Goal: Task Accomplishment & Management: Use online tool/utility

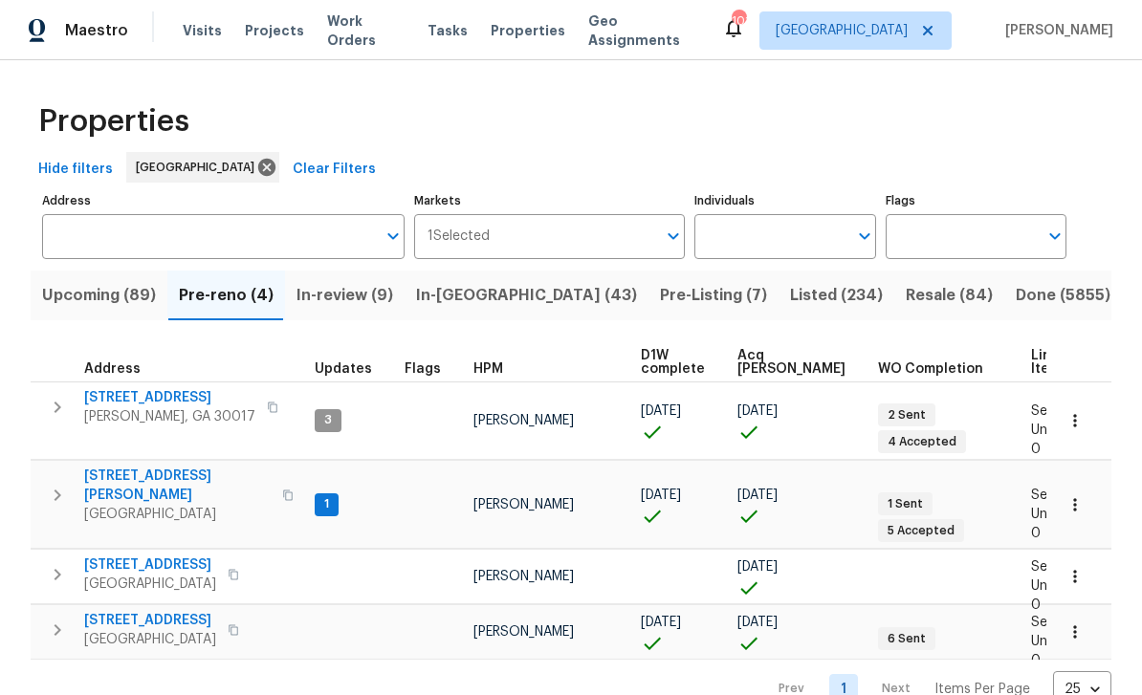
click at [832, 236] on input "Individuals" at bounding box center [770, 236] width 152 height 45
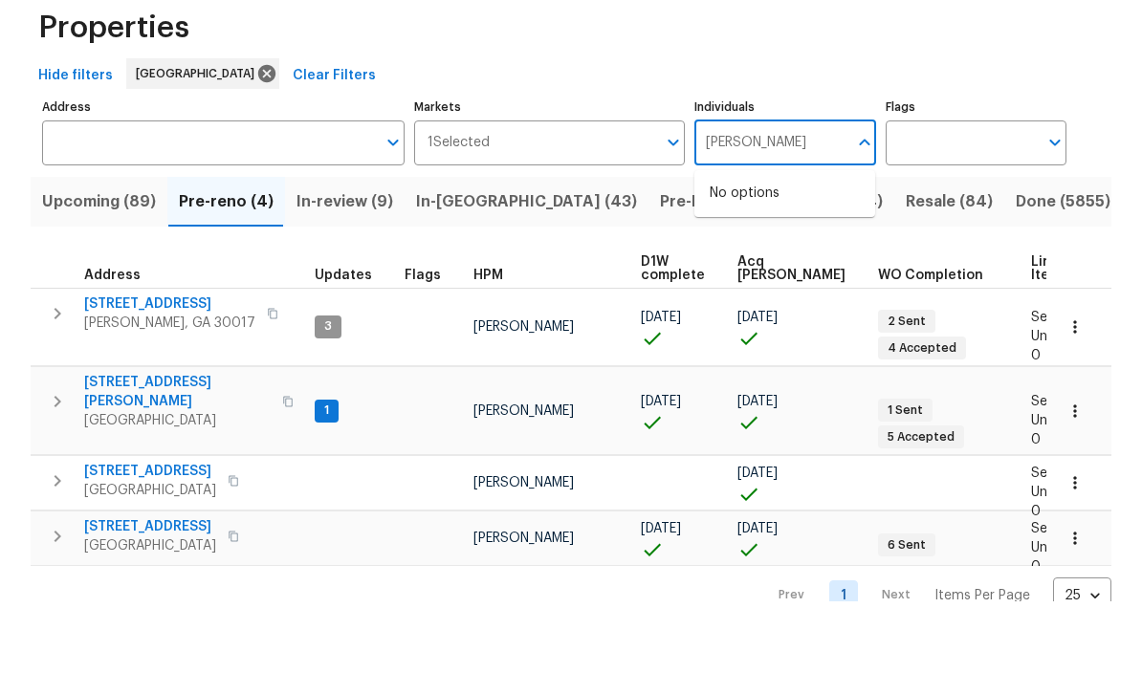
type input "Tyler payne"
click at [793, 277] on li "[PERSON_NAME]" at bounding box center [785, 297] width 150 height 40
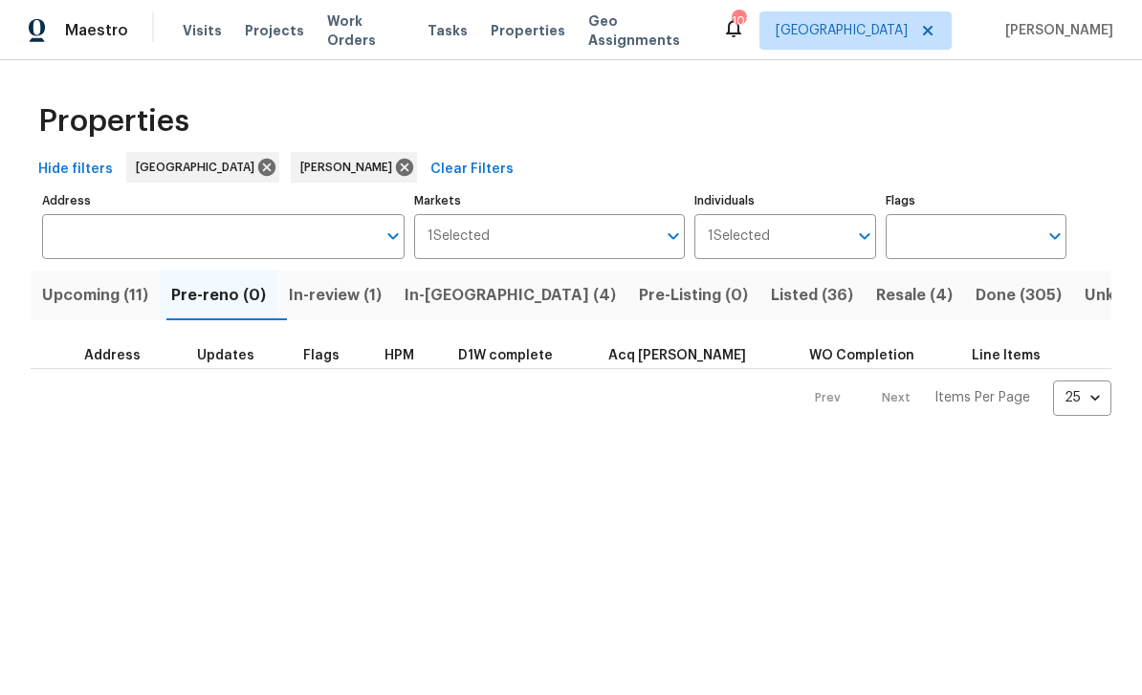
click at [97, 296] on span "Upcoming (11)" at bounding box center [95, 295] width 106 height 27
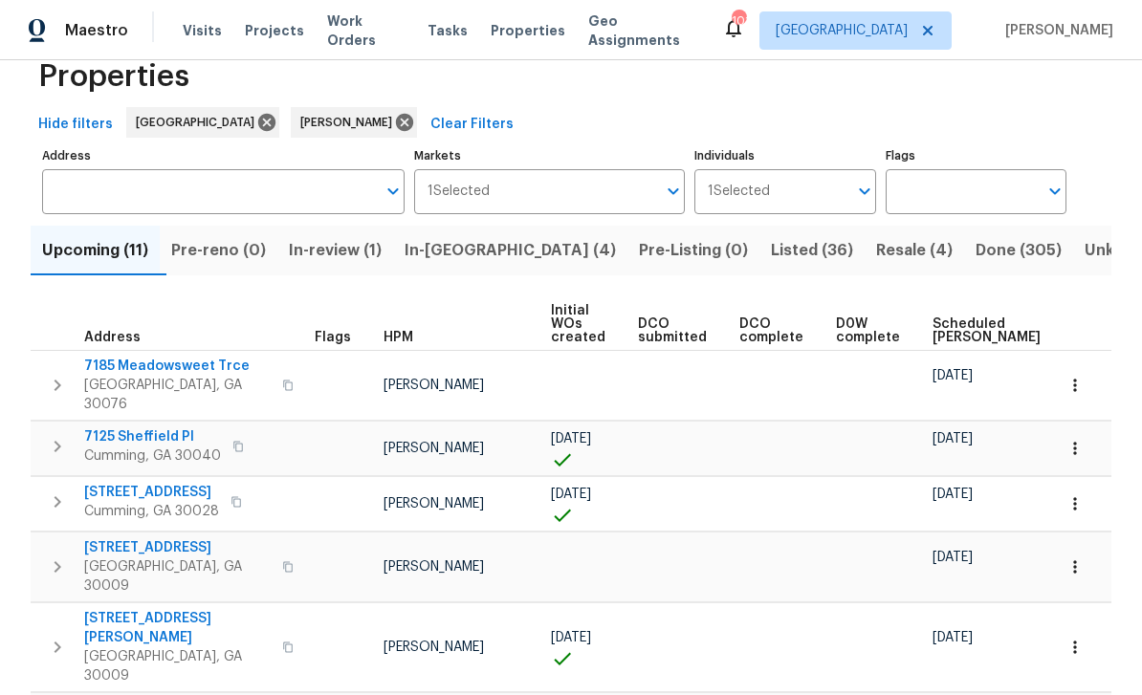
scroll to position [52, 0]
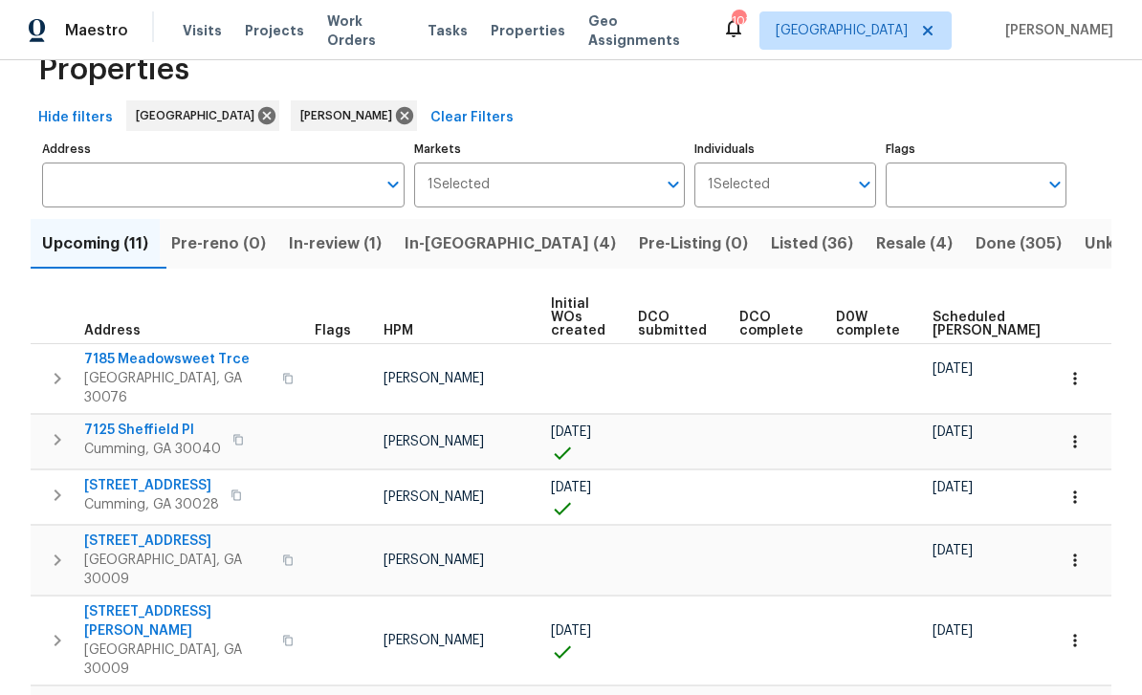
click at [953, 322] on span "Scheduled COE" at bounding box center [986, 324] width 108 height 27
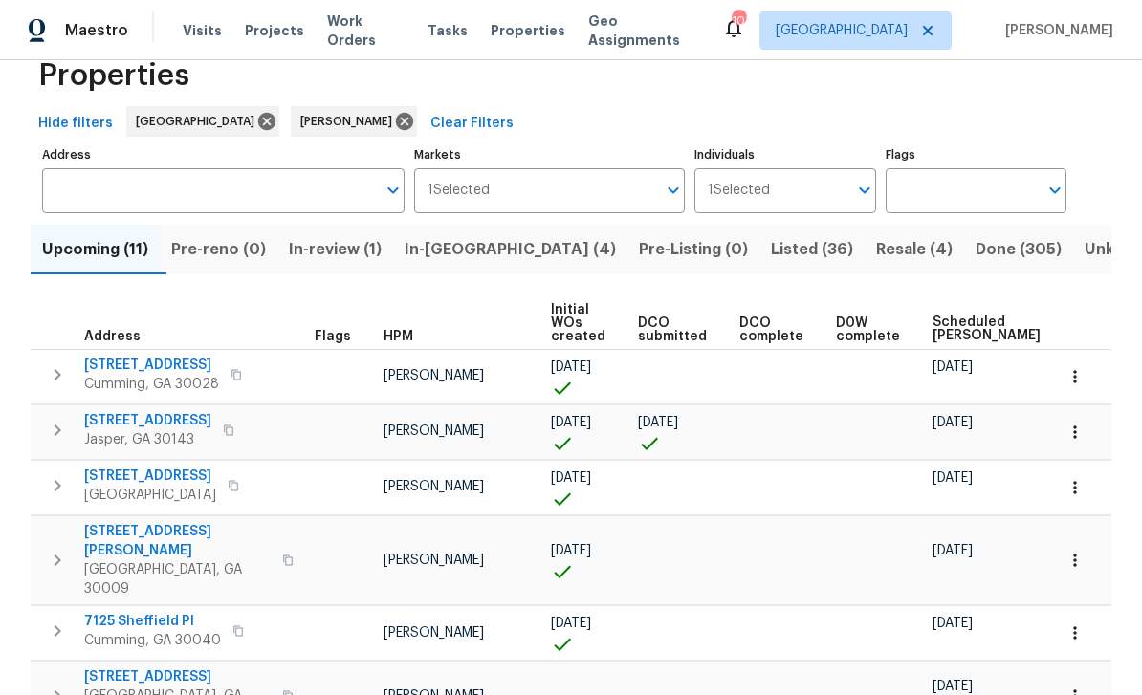
scroll to position [57, 0]
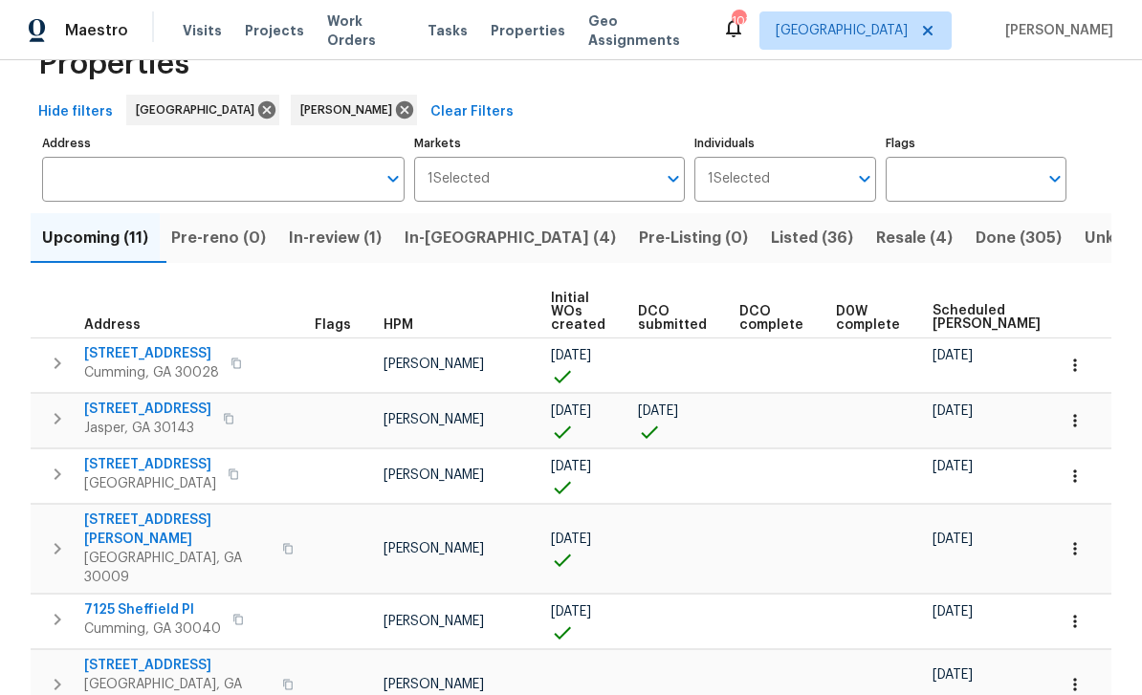
click at [126, 408] on span "78 Blue Pine Ct" at bounding box center [147, 409] width 127 height 19
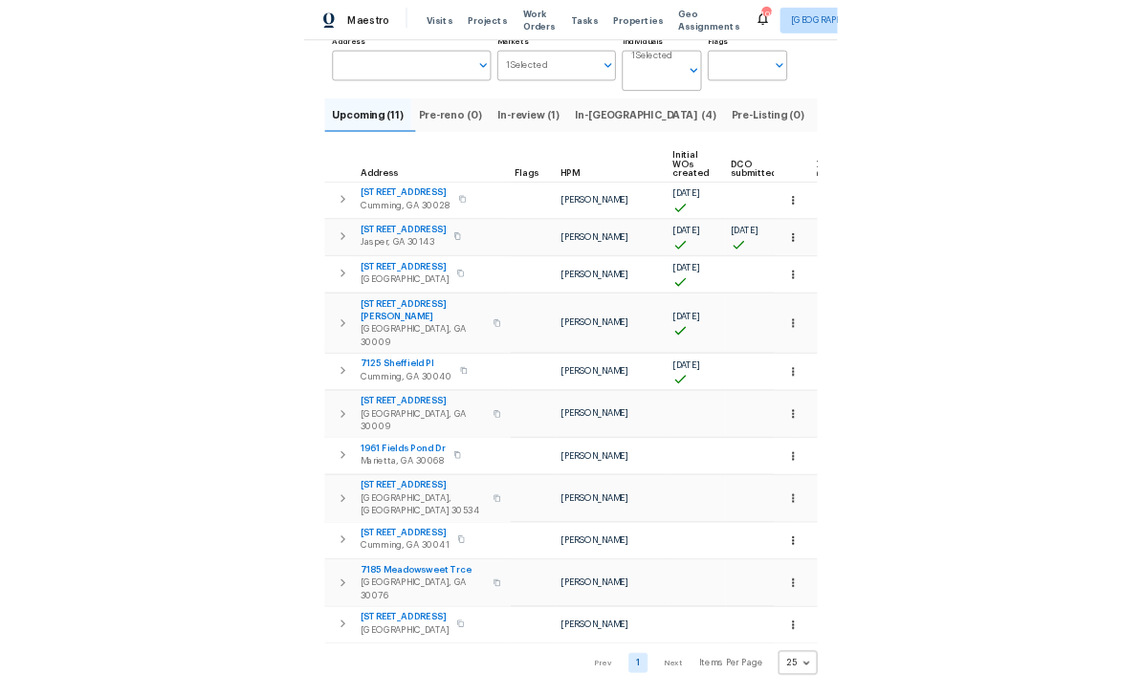
scroll to position [13, 0]
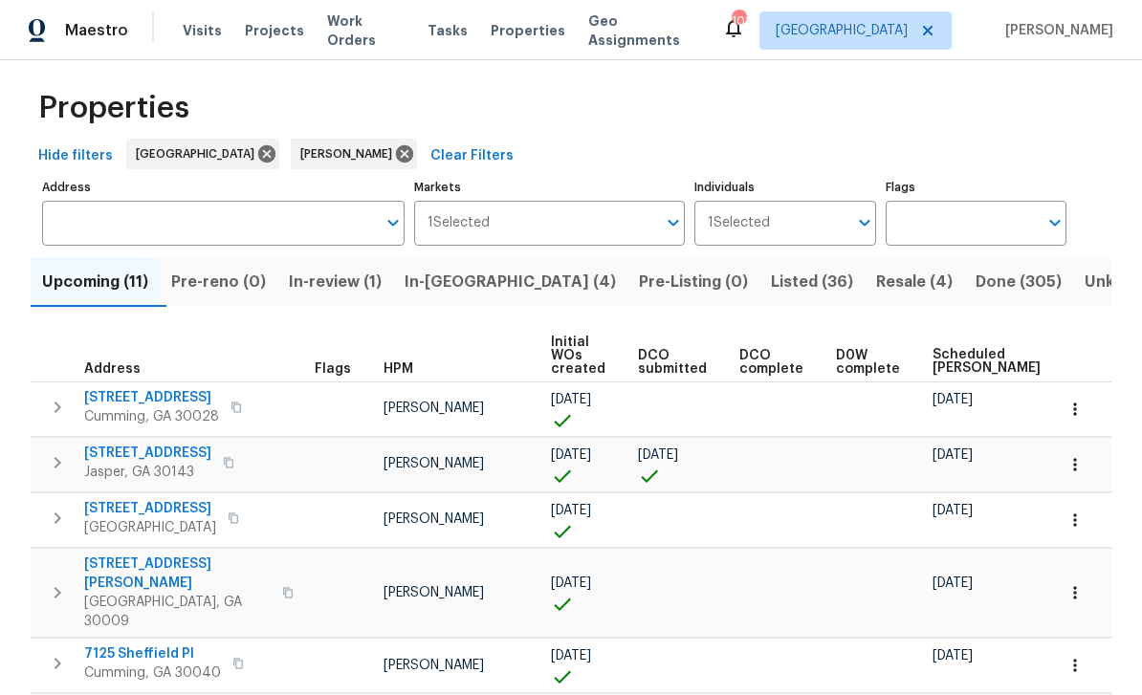
click at [469, 282] on span "In-reno (4)" at bounding box center [510, 282] width 211 height 27
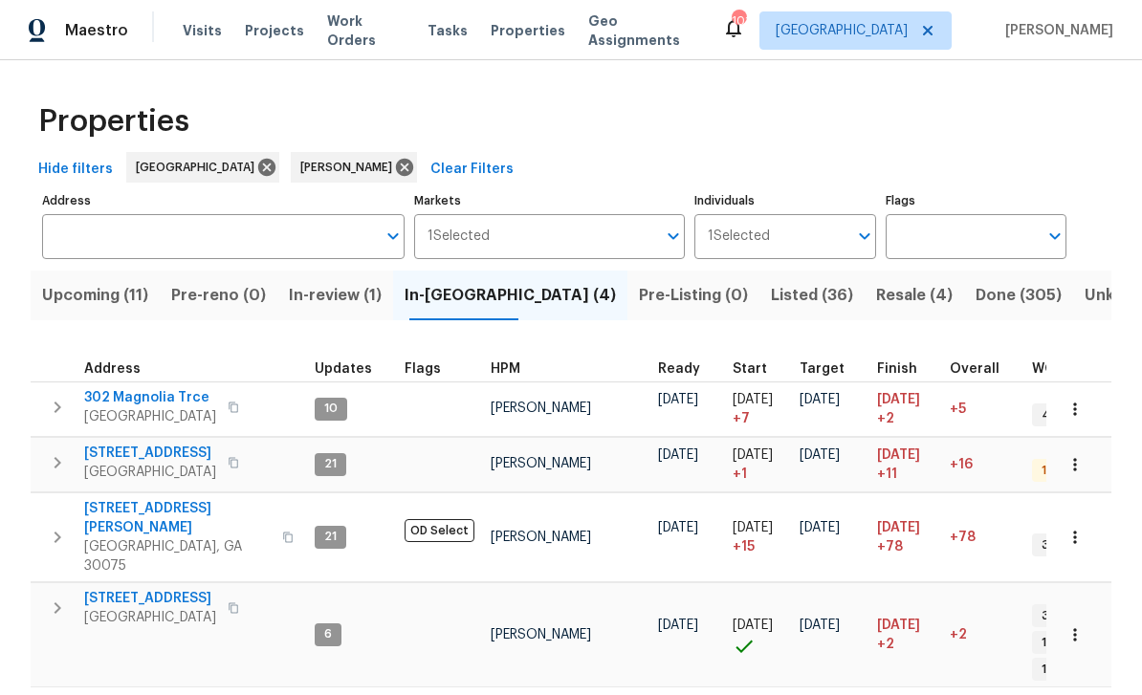
scroll to position [3, 0]
click at [132, 449] on span "[STREET_ADDRESS]" at bounding box center [150, 453] width 132 height 19
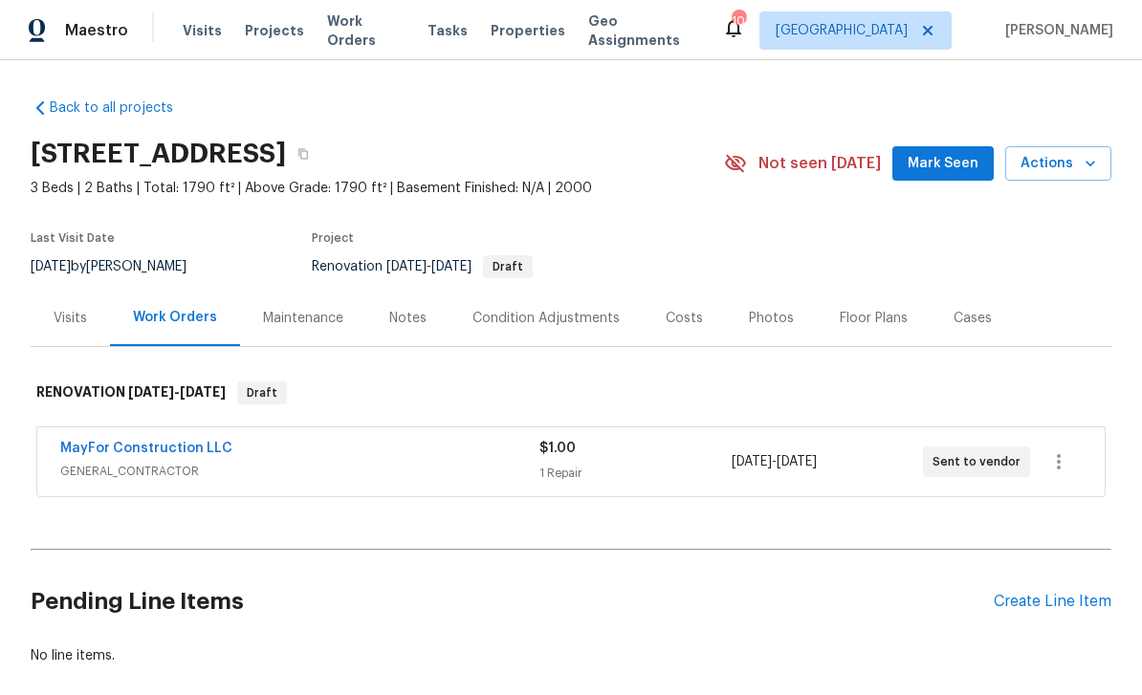
click at [681, 318] on div "Costs" at bounding box center [684, 318] width 37 height 19
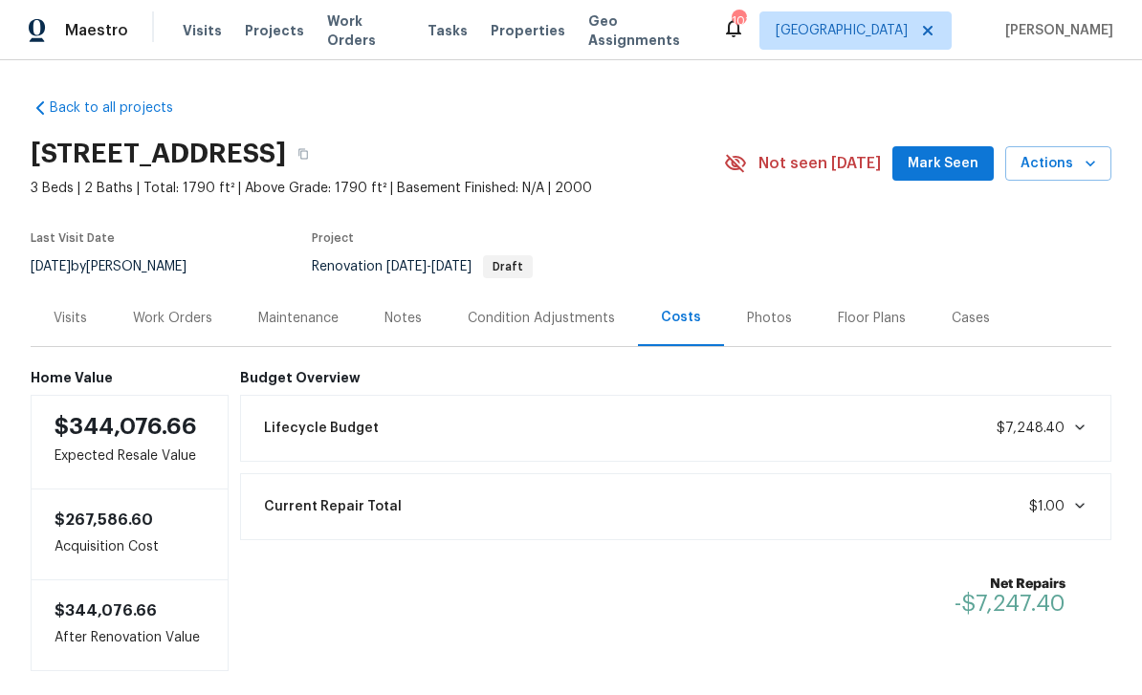
click at [522, 314] on div "Condition Adjustments" at bounding box center [541, 318] width 147 height 19
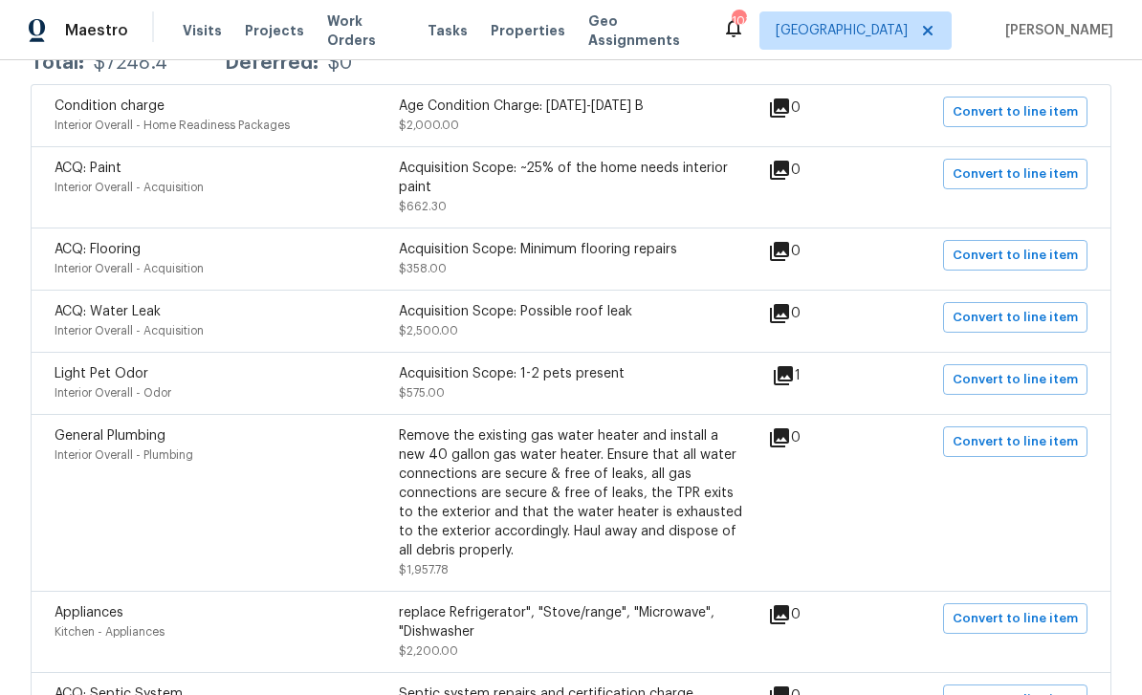
scroll to position [412, 0]
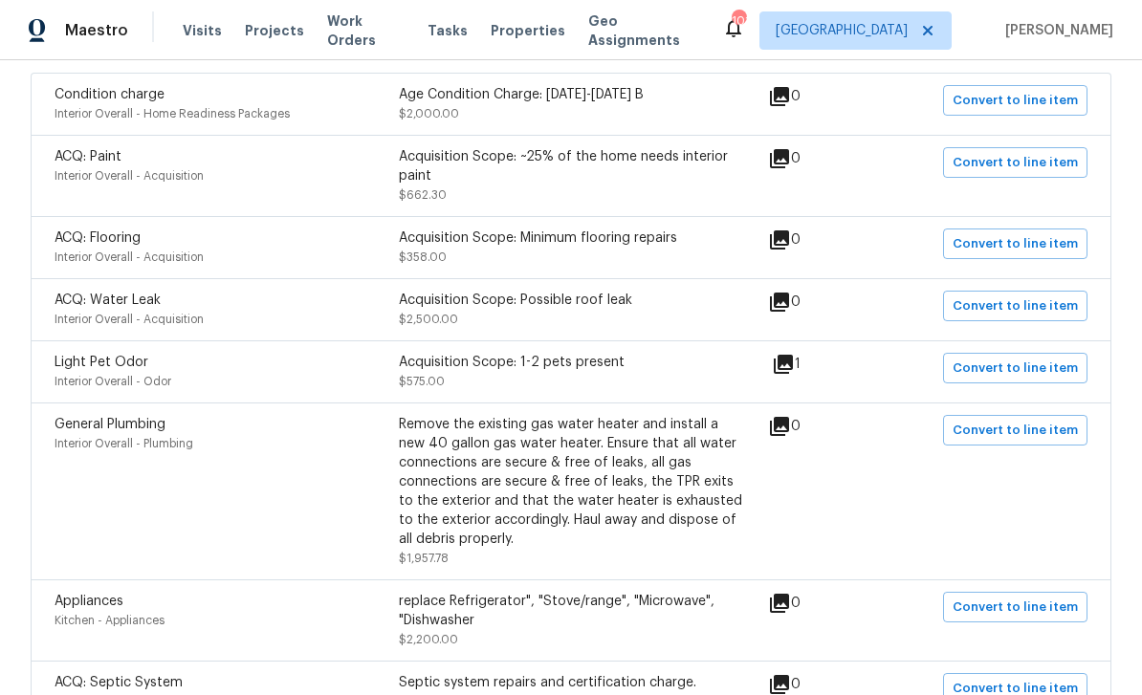
click at [793, 367] on icon at bounding box center [783, 364] width 19 height 19
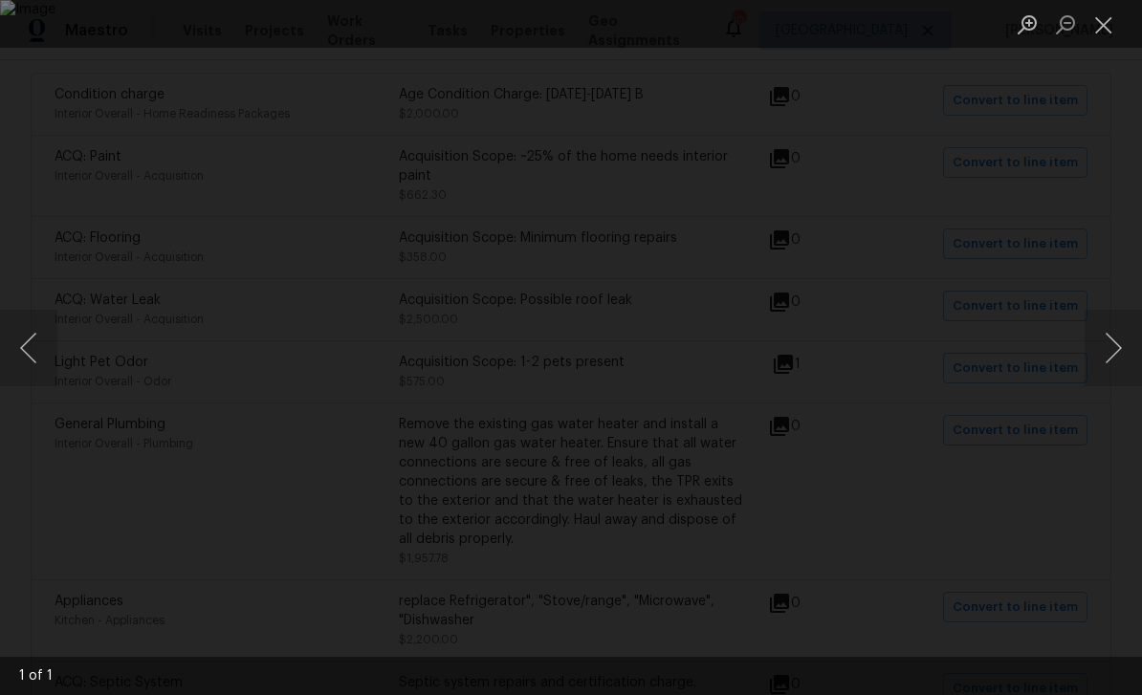
click at [1100, 34] on button "Close lightbox" at bounding box center [1103, 24] width 38 height 33
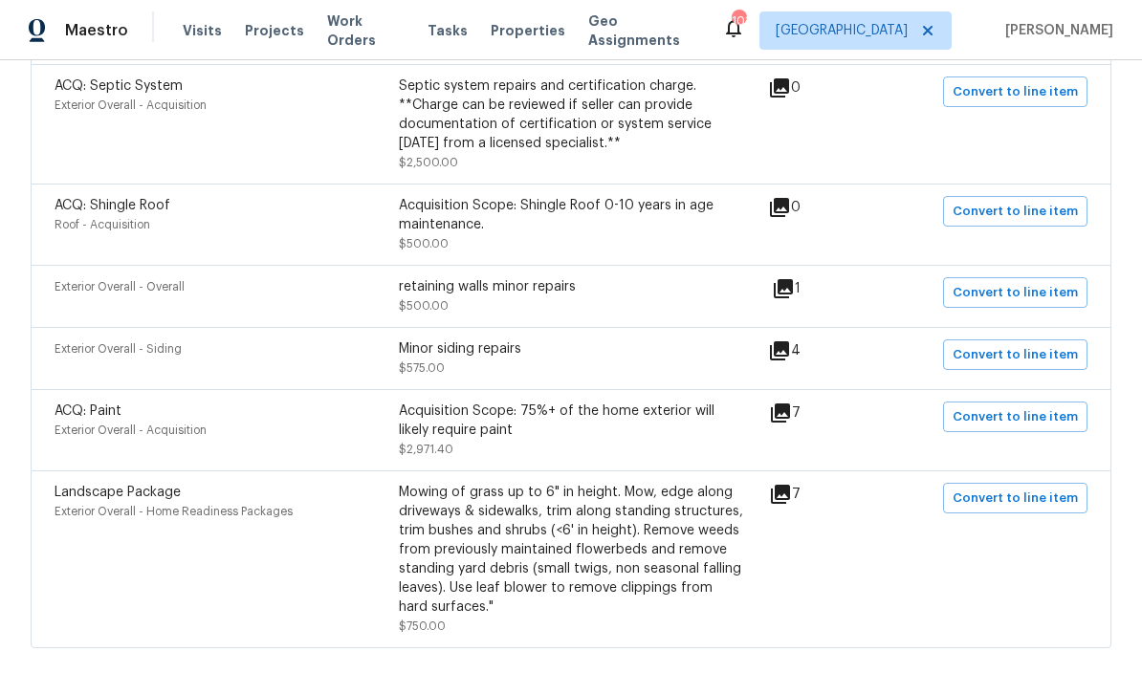
scroll to position [1008, 0]
click at [795, 296] on icon at bounding box center [783, 289] width 23 height 23
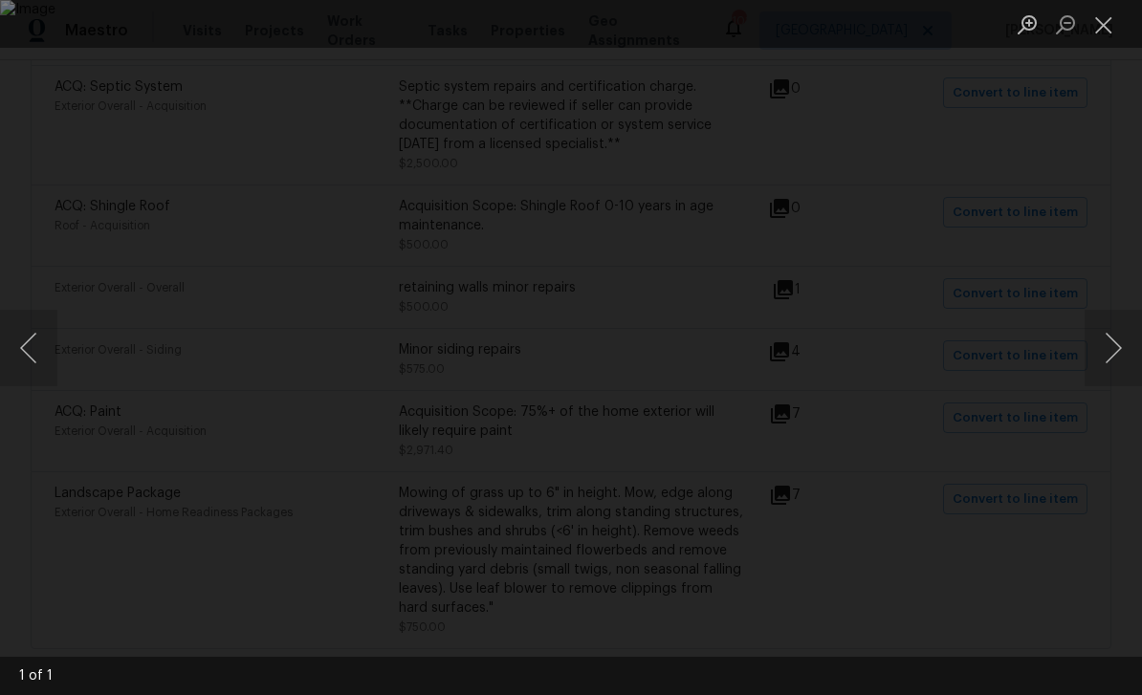
click at [1104, 30] on button "Close lightbox" at bounding box center [1103, 24] width 38 height 33
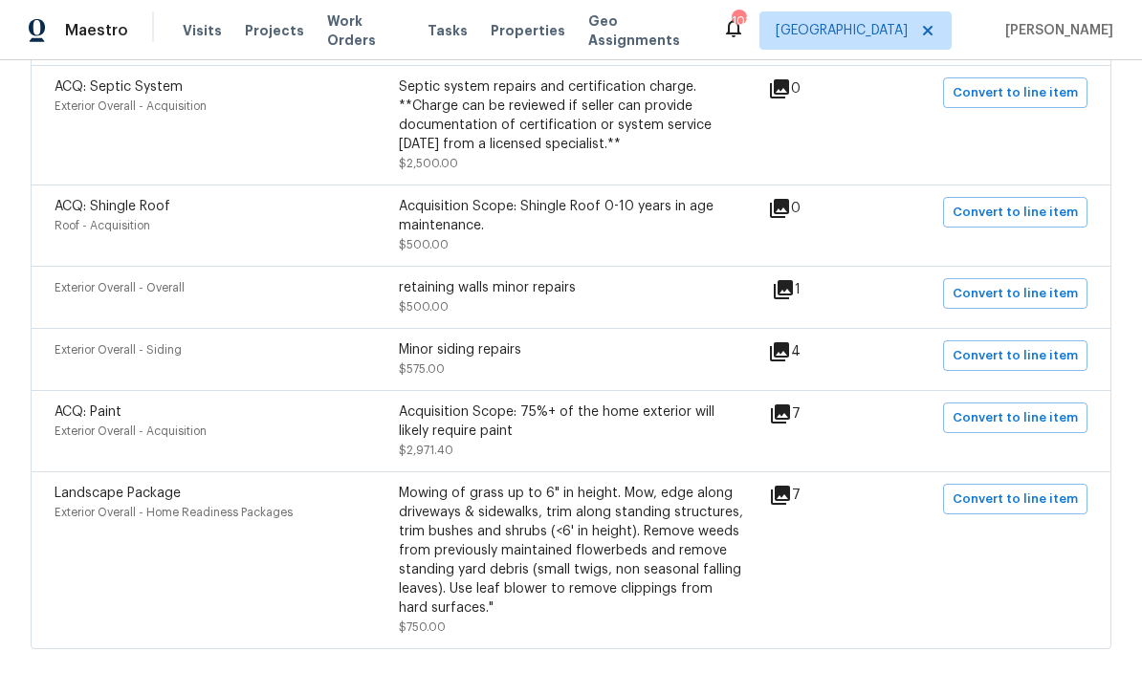
click at [790, 424] on icon at bounding box center [780, 414] width 19 height 19
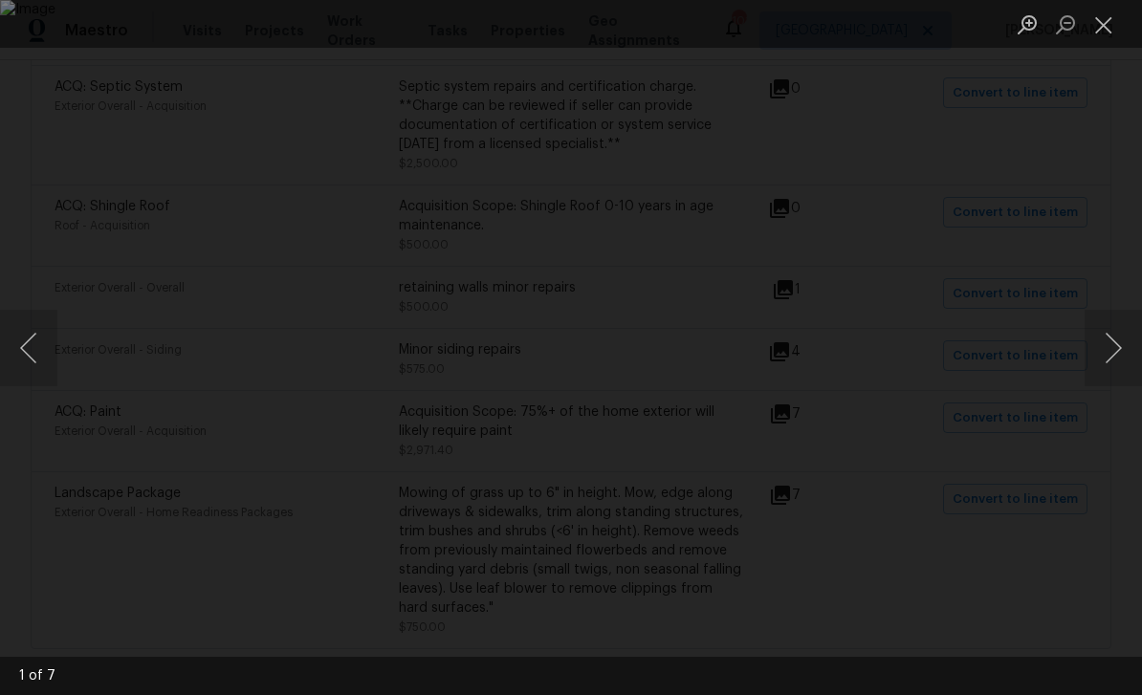
click at [1104, 343] on button "Next image" at bounding box center [1112, 348] width 57 height 77
click at [1100, 28] on button "Close lightbox" at bounding box center [1103, 24] width 38 height 33
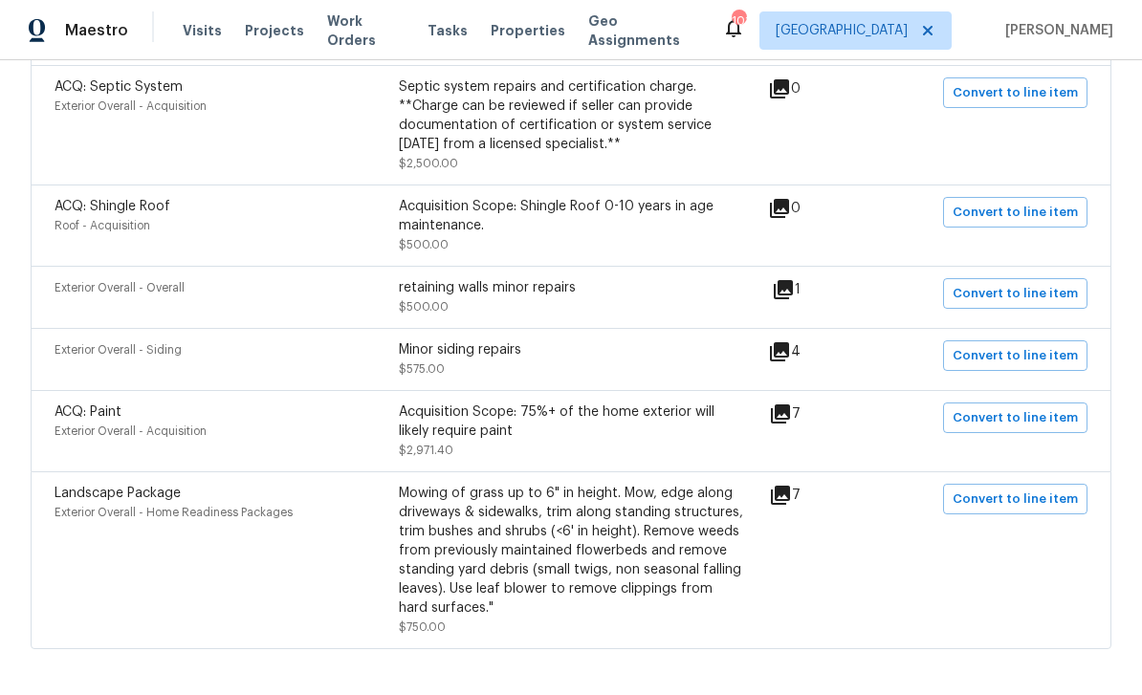
click at [790, 423] on icon at bounding box center [780, 414] width 19 height 19
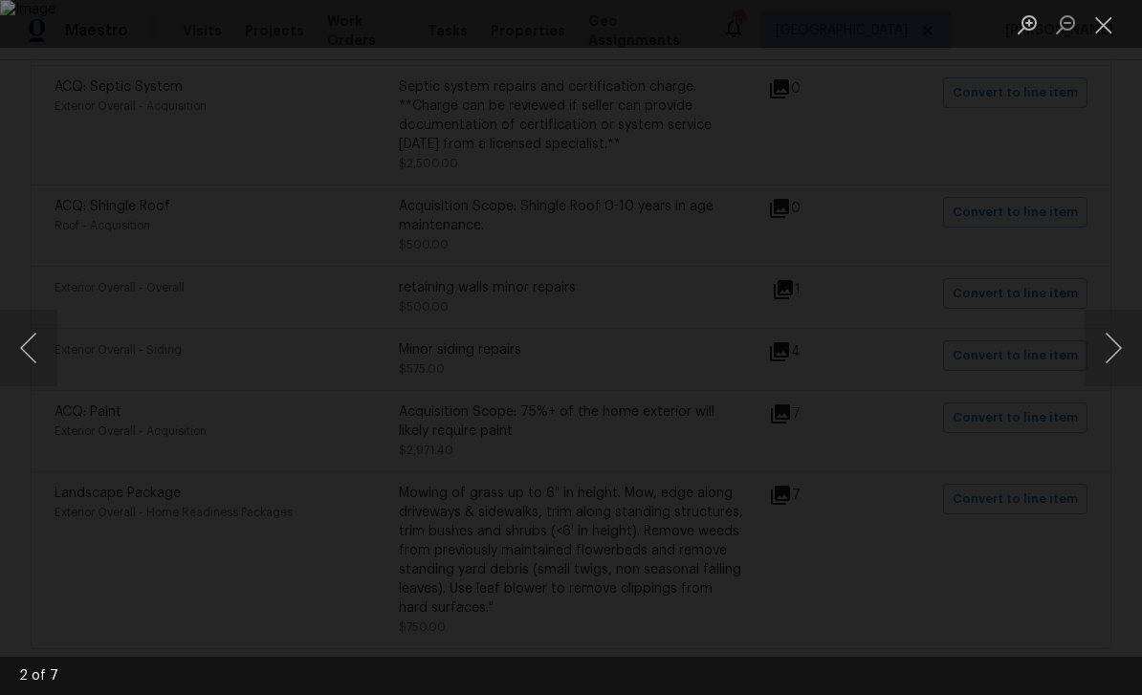
click at [1112, 339] on button "Next image" at bounding box center [1112, 348] width 57 height 77
click at [1106, 344] on button "Next image" at bounding box center [1112, 348] width 57 height 77
click at [1118, 345] on button "Next image" at bounding box center [1112, 348] width 57 height 77
click at [1097, 27] on button "Close lightbox" at bounding box center [1103, 24] width 38 height 33
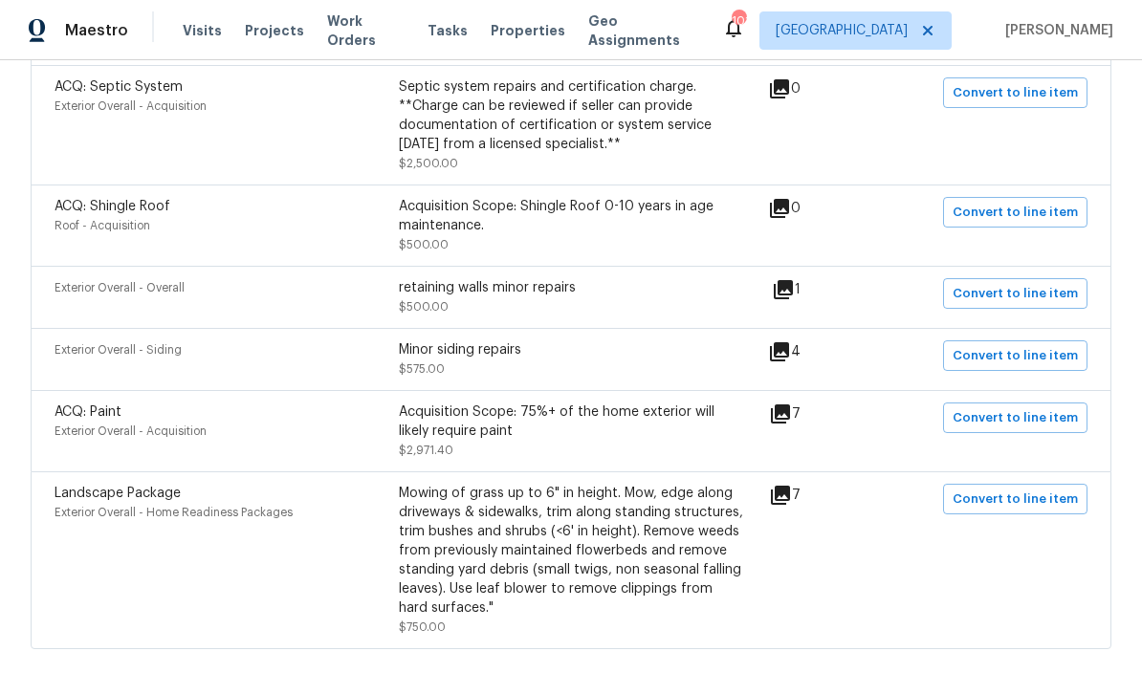
click at [792, 503] on icon at bounding box center [780, 495] width 23 height 23
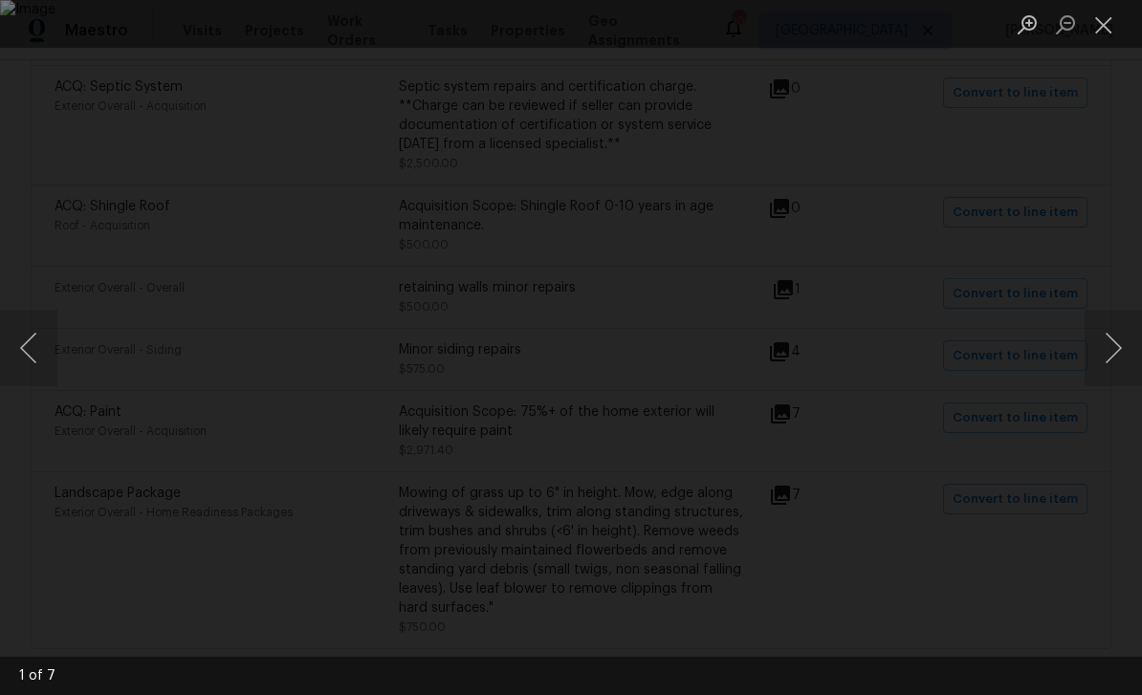
click at [1111, 340] on button "Next image" at bounding box center [1112, 348] width 57 height 77
click at [1113, 337] on button "Next image" at bounding box center [1112, 348] width 57 height 77
click at [1114, 336] on button "Next image" at bounding box center [1112, 348] width 57 height 77
click at [27, 347] on button "Previous image" at bounding box center [28, 348] width 57 height 77
click at [1097, 28] on button "Close lightbox" at bounding box center [1103, 24] width 38 height 33
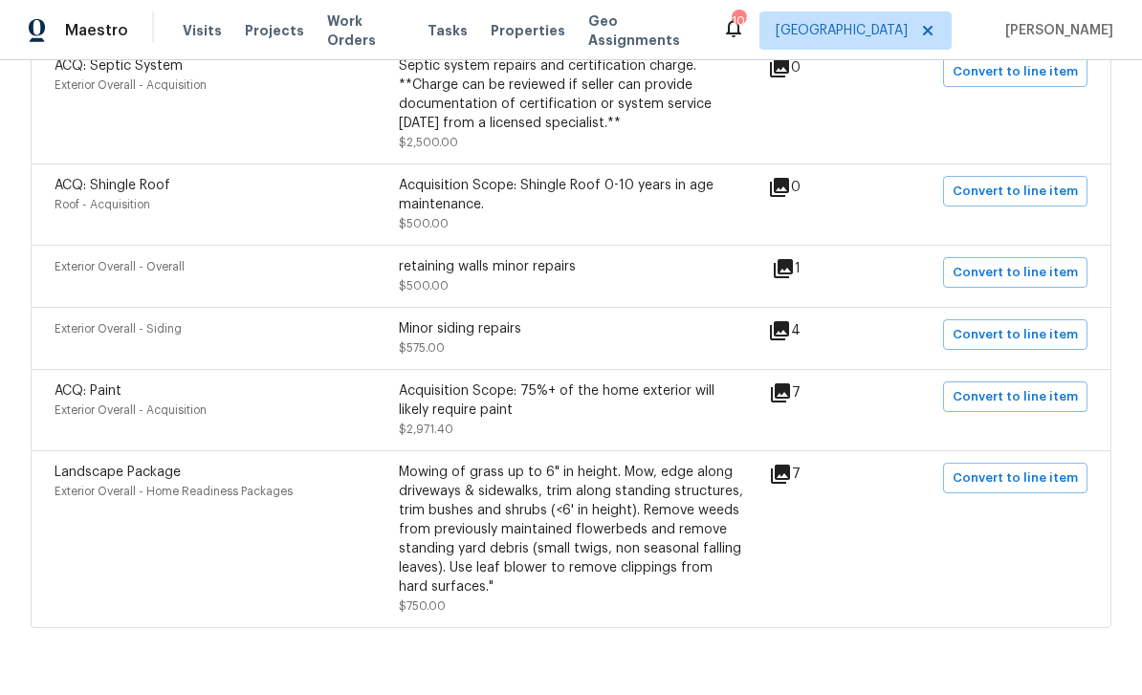
scroll to position [1028, 0]
click at [789, 338] on icon at bounding box center [779, 331] width 19 height 19
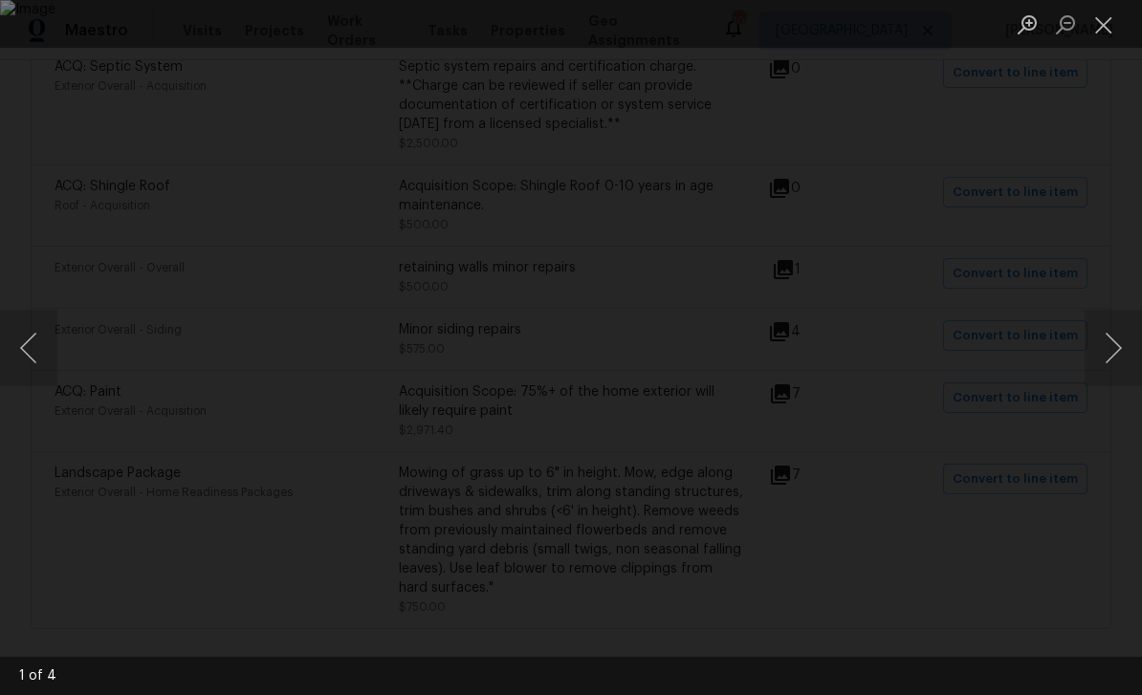
click at [1012, 510] on img "Lightbox" at bounding box center [571, 347] width 1142 height 695
click at [1104, 23] on button "Close lightbox" at bounding box center [1103, 24] width 38 height 33
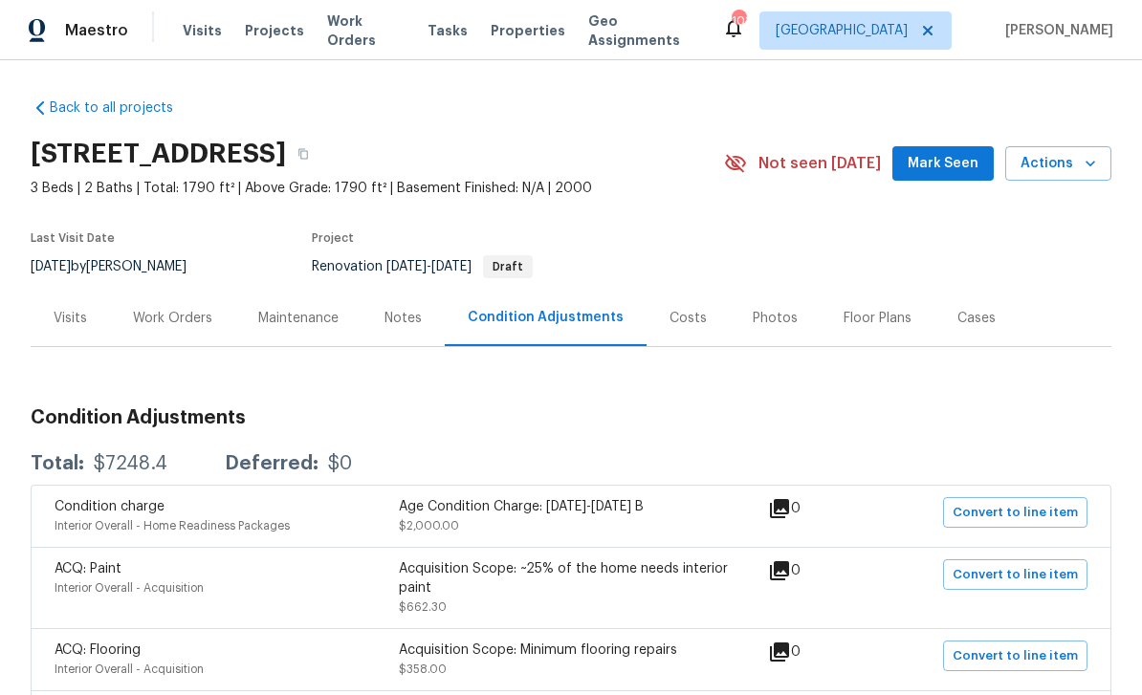
scroll to position [0, 0]
click at [184, 319] on div "Work Orders" at bounding box center [172, 318] width 79 height 19
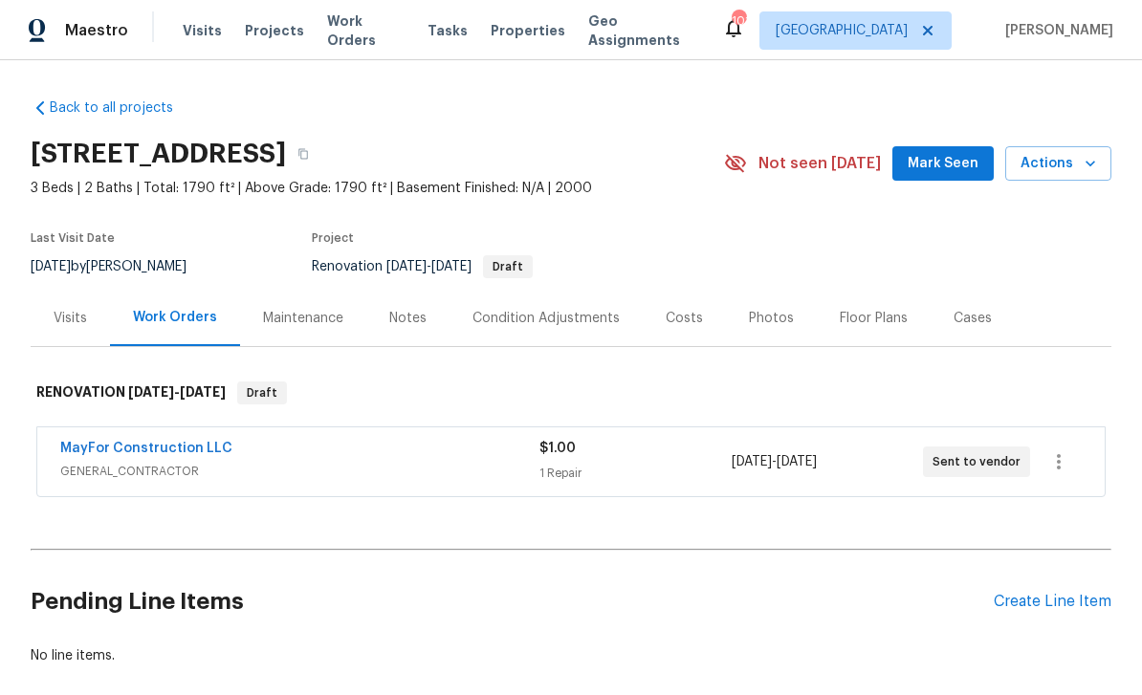
click at [295, 318] on div "Maintenance" at bounding box center [303, 318] width 80 height 19
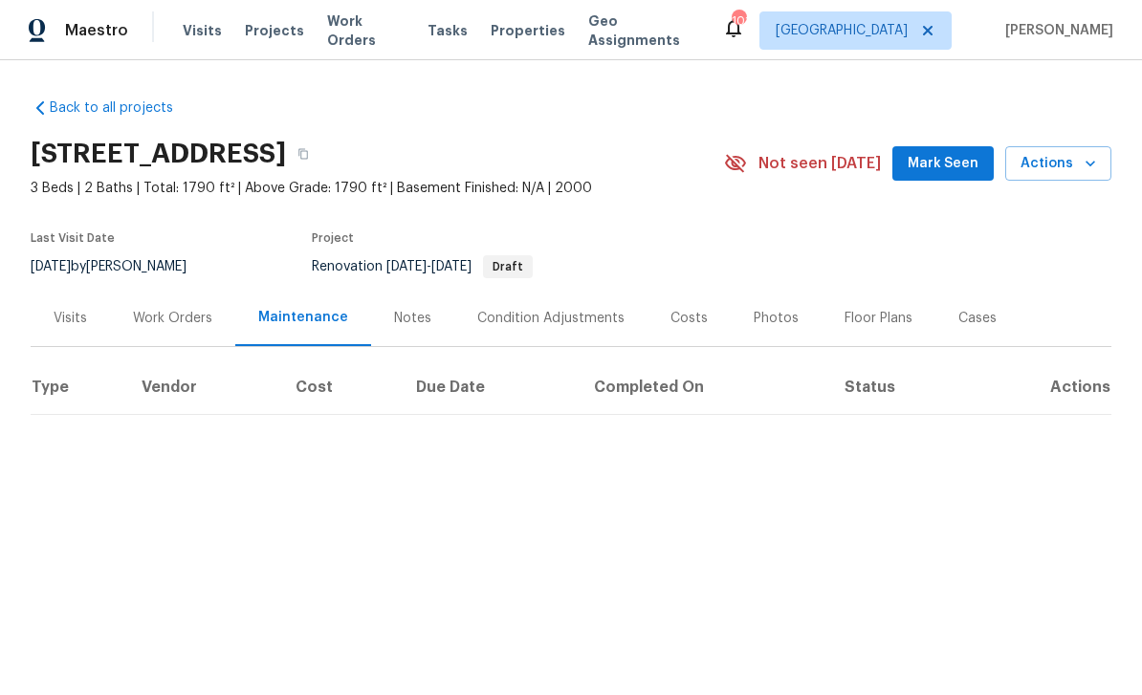
click at [404, 317] on div "Notes" at bounding box center [412, 318] width 37 height 19
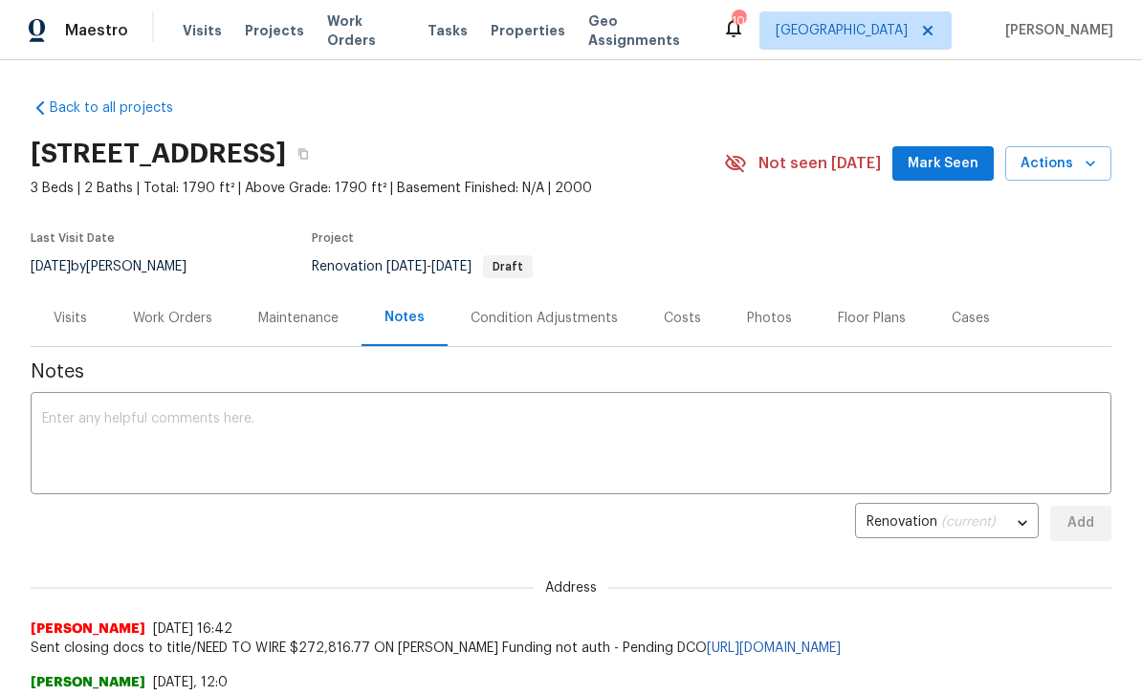
click at [950, 149] on button "Mark Seen" at bounding box center [942, 163] width 101 height 35
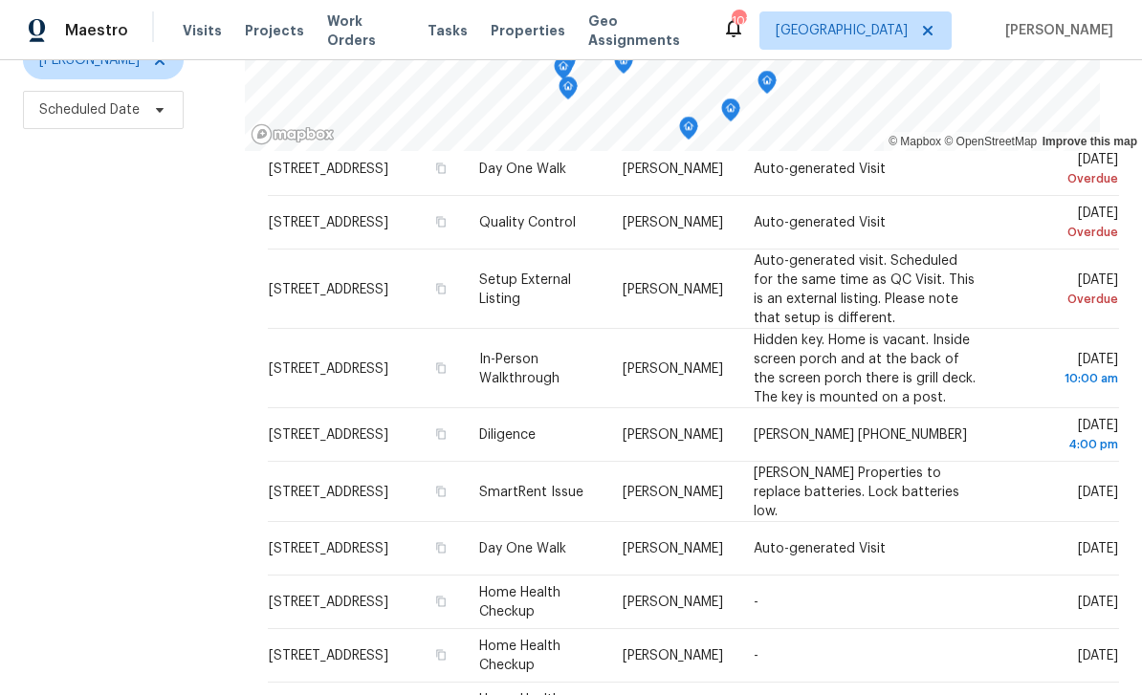
scroll to position [61, 0]
click at [0, 0] on icon at bounding box center [0, 0] width 0 height 0
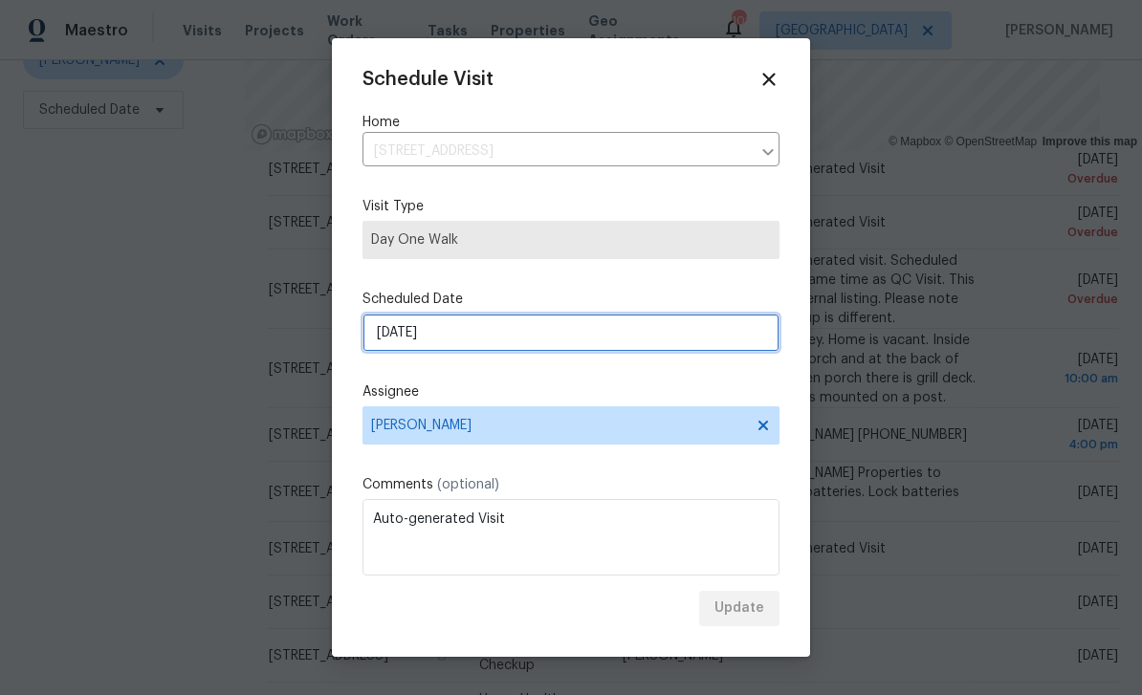
click at [722, 352] on input "9/23/2025" at bounding box center [570, 333] width 417 height 38
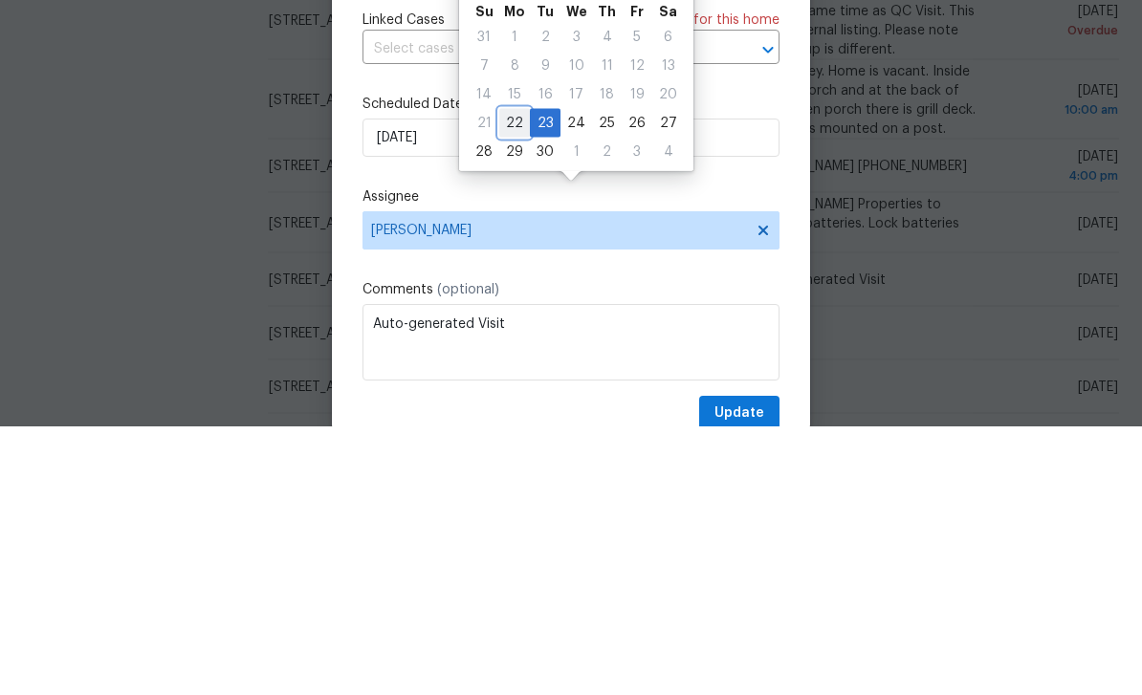
click at [519, 379] on div "22" at bounding box center [514, 392] width 31 height 27
type input "9/22/2025"
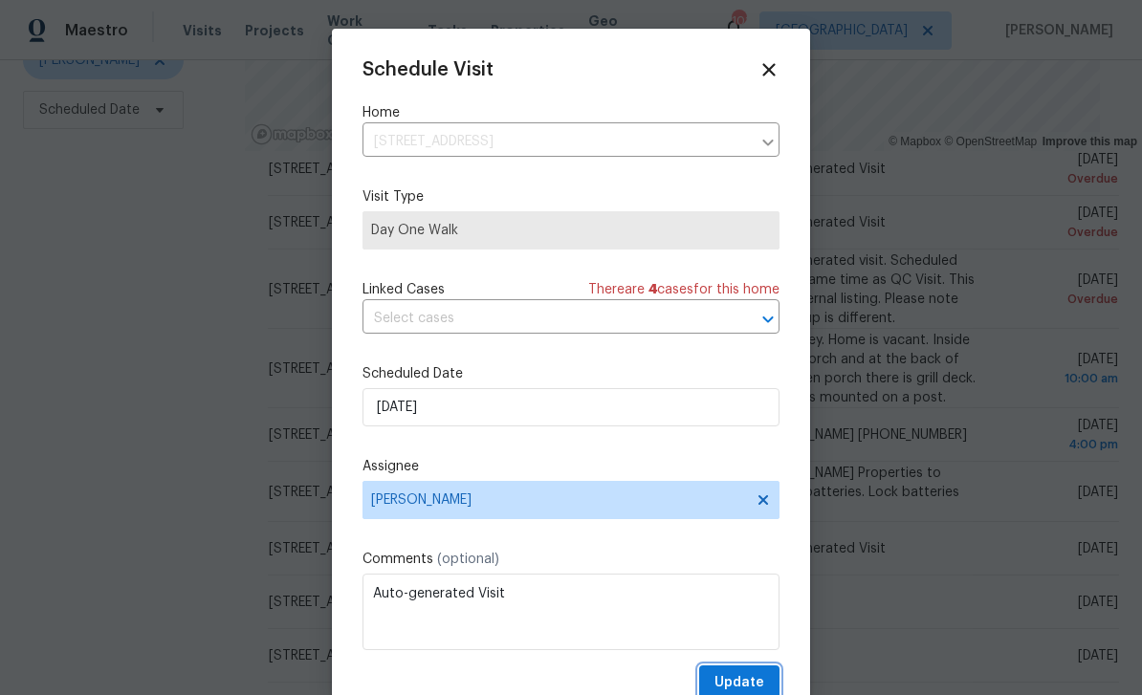
click at [757, 677] on span "Update" at bounding box center [739, 683] width 50 height 24
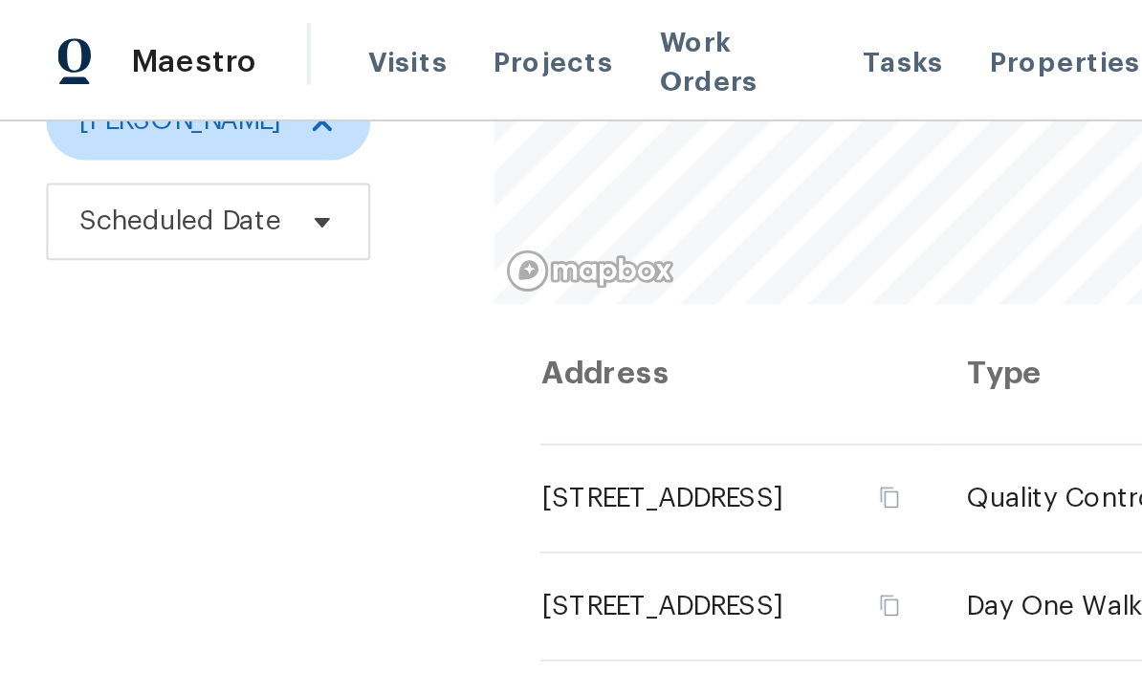
scroll to position [253, 0]
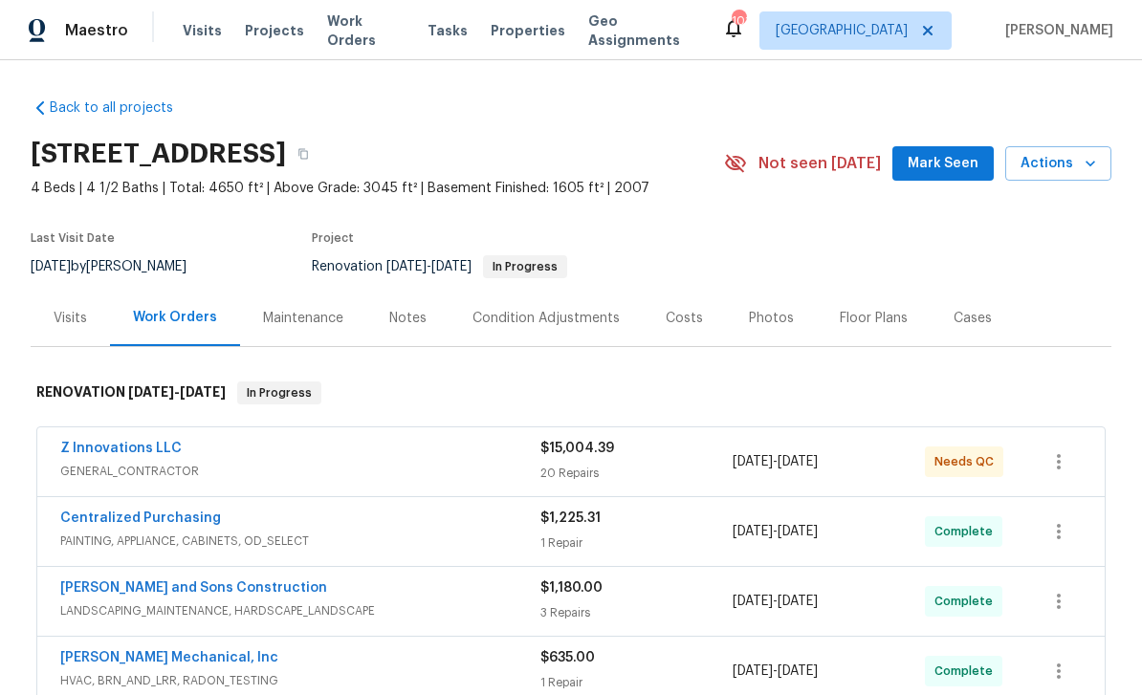
click at [102, 447] on link "Z Innovations LLC" at bounding box center [120, 448] width 121 height 13
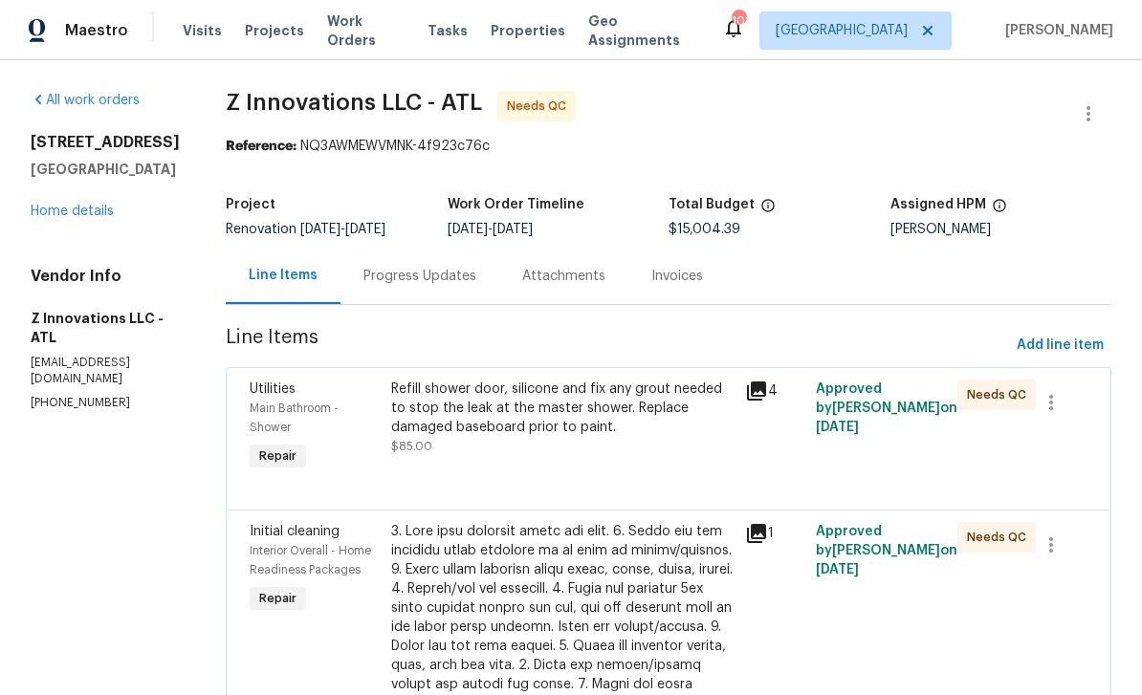
click at [291, 400] on div "Main Bathroom - Shower" at bounding box center [315, 418] width 130 height 38
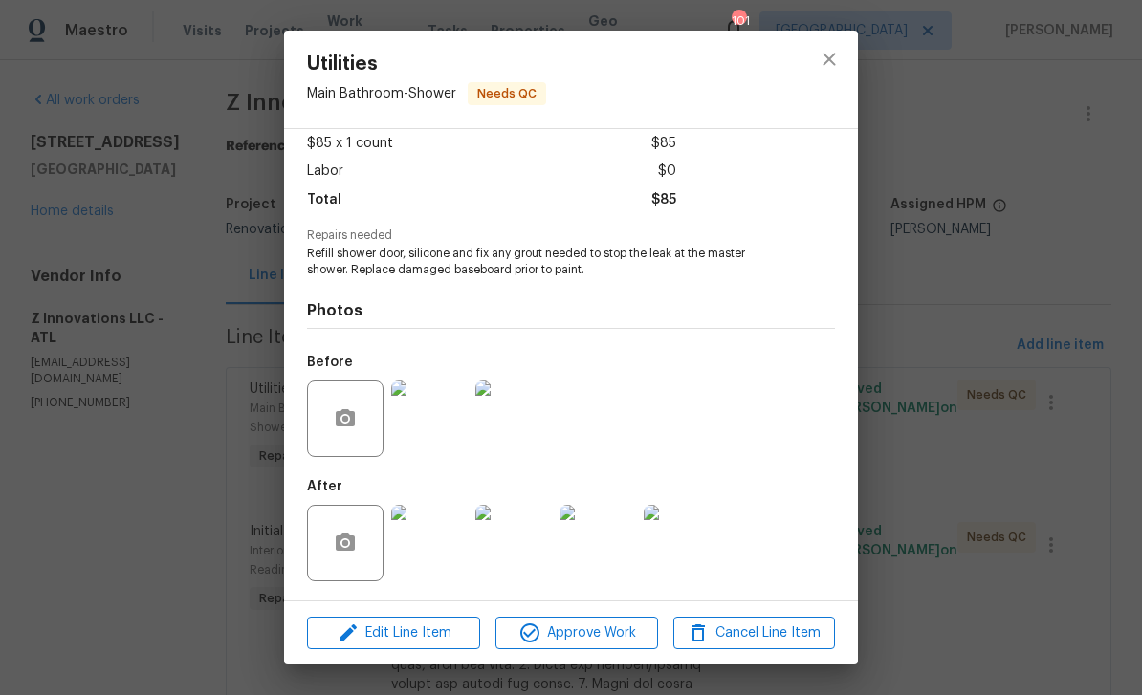
scroll to position [110, 0]
click at [597, 543] on img at bounding box center [597, 543] width 77 height 77
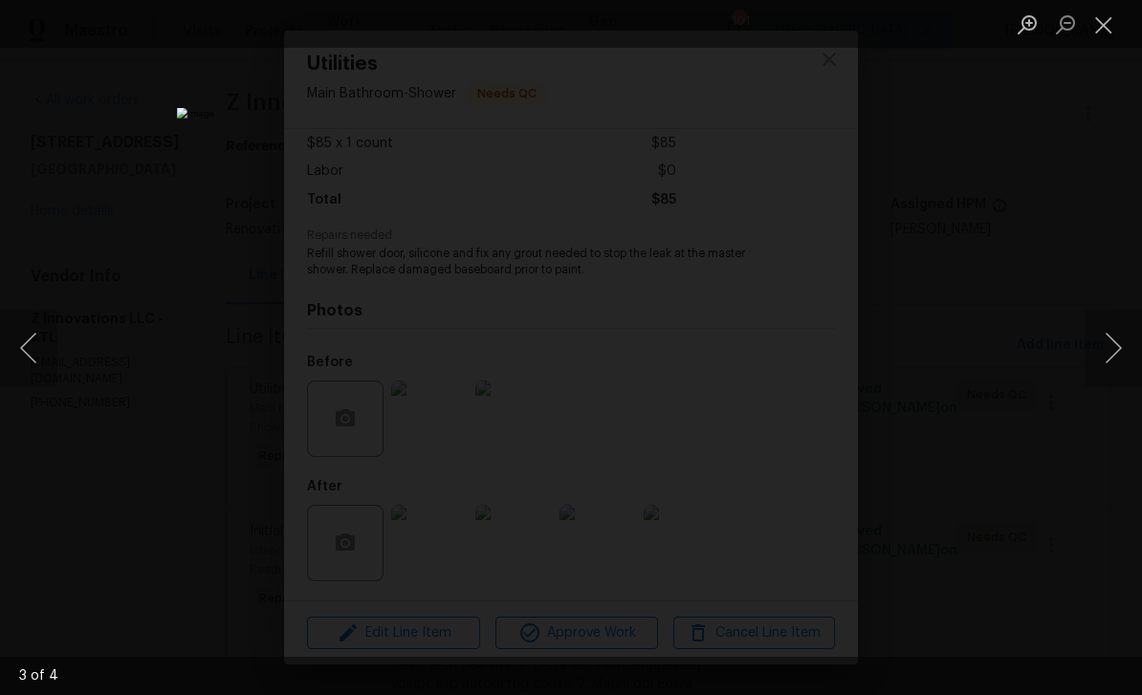
click at [41, 354] on button "Previous image" at bounding box center [28, 348] width 57 height 77
click at [50, 348] on button "Previous image" at bounding box center [28, 348] width 57 height 77
click at [36, 340] on button "Previous image" at bounding box center [28, 348] width 57 height 77
click at [40, 347] on button "Previous image" at bounding box center [28, 348] width 57 height 77
click at [1108, 20] on button "Close lightbox" at bounding box center [1103, 24] width 38 height 33
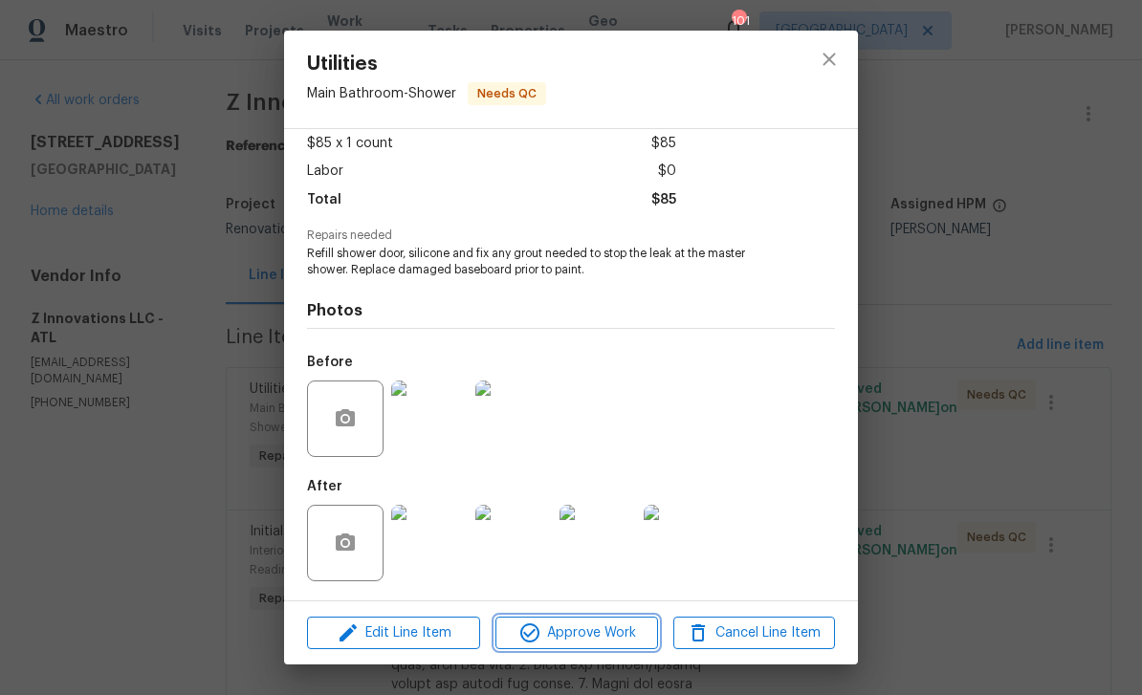
click at [602, 643] on span "Approve Work" at bounding box center [576, 634] width 150 height 24
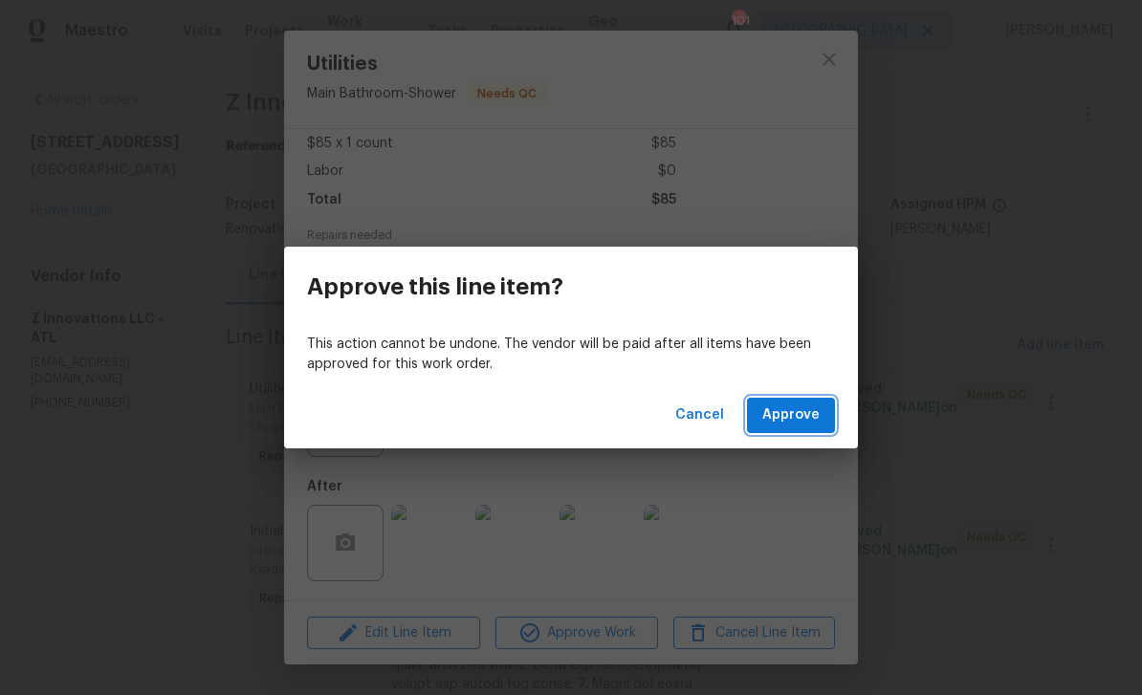
click at [798, 419] on span "Approve" at bounding box center [790, 416] width 57 height 24
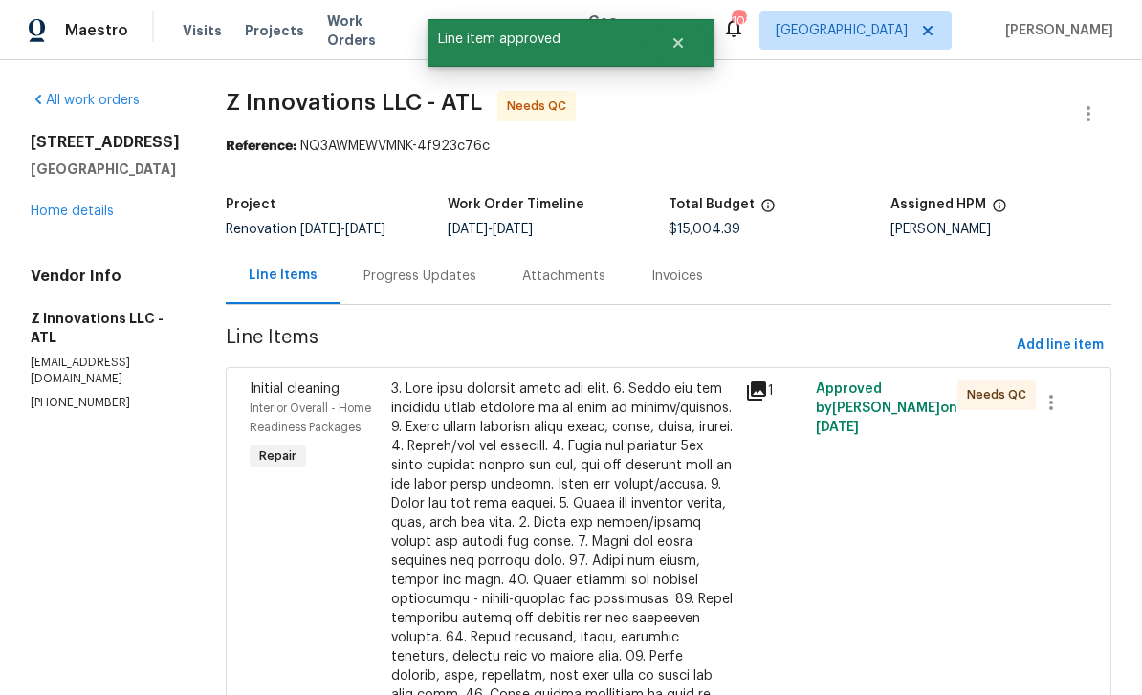
click at [282, 398] on div "Initial cleaning" at bounding box center [315, 389] width 130 height 19
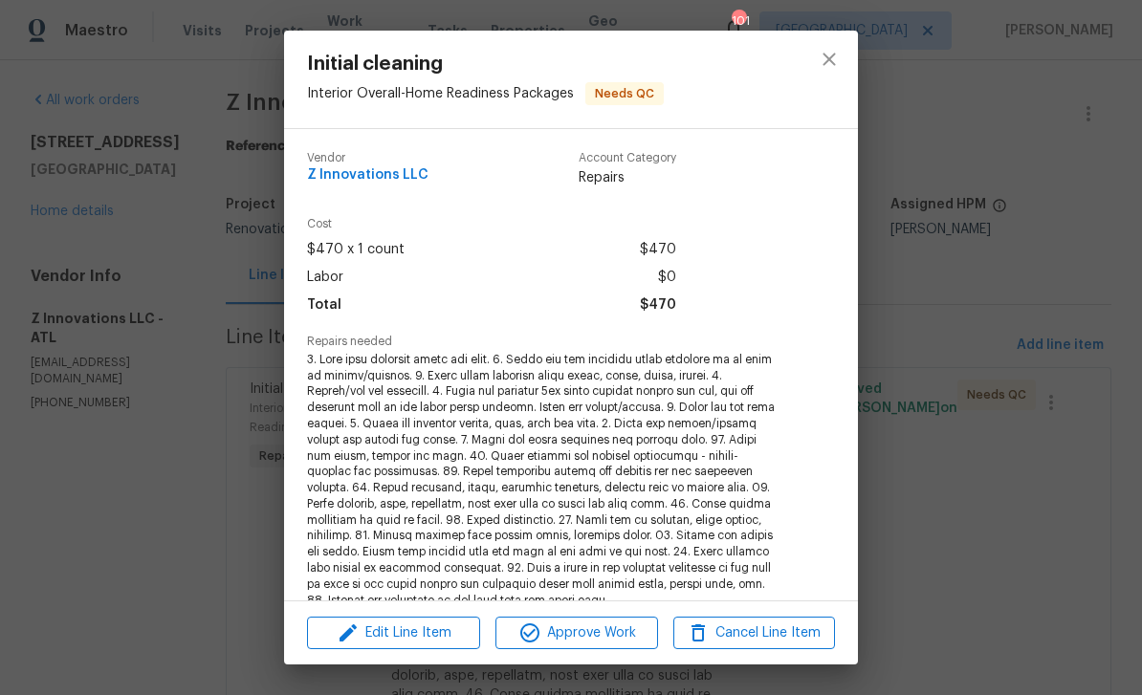
scroll to position [0, 0]
click at [601, 634] on span "Approve Work" at bounding box center [576, 634] width 150 height 24
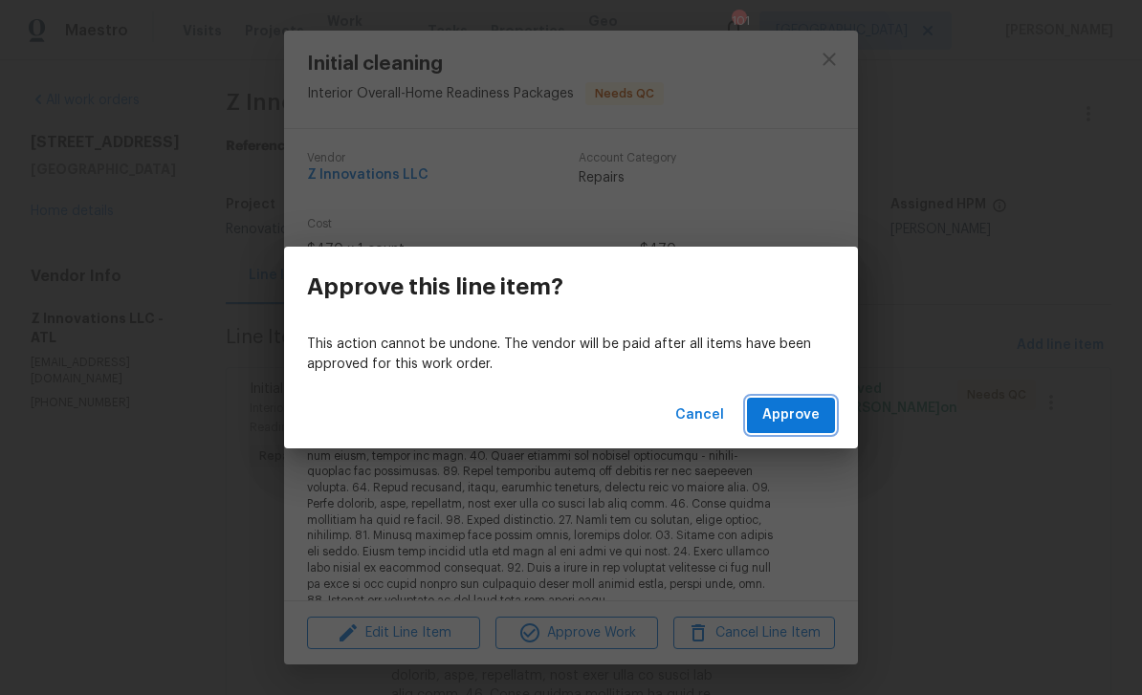
click at [810, 414] on span "Approve" at bounding box center [790, 416] width 57 height 24
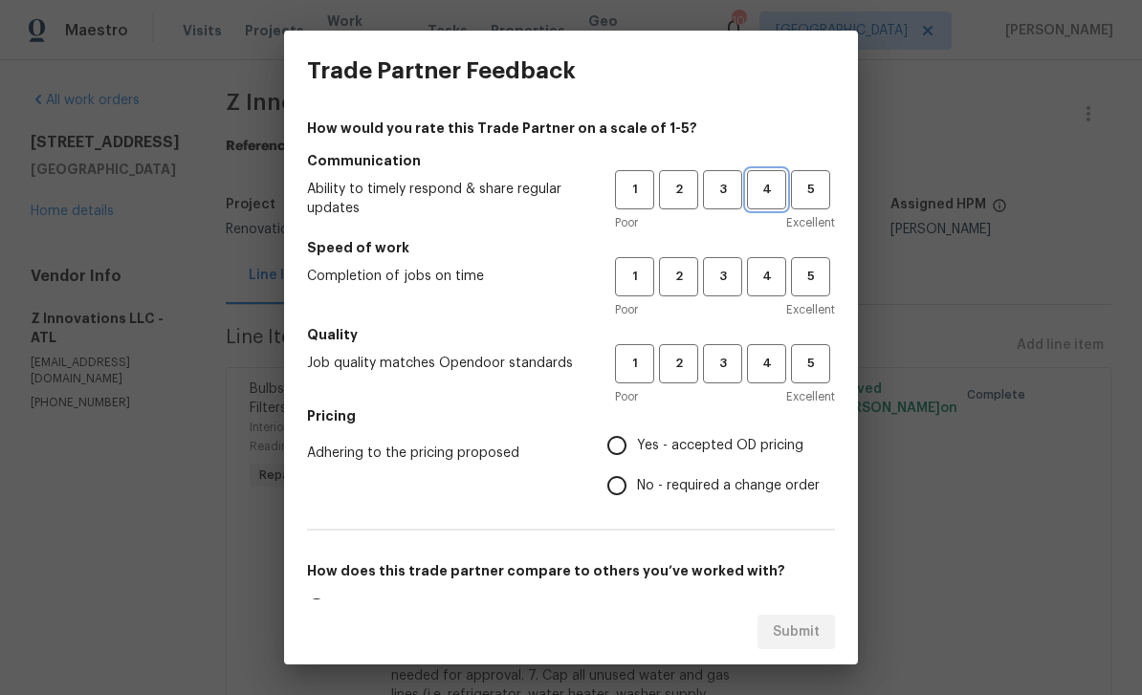
click at [766, 188] on span "4" at bounding box center [766, 190] width 35 height 22
click at [760, 264] on button "4" at bounding box center [766, 276] width 39 height 39
click at [773, 357] on span "4" at bounding box center [766, 364] width 35 height 22
click at [633, 444] on input "Yes - accepted OD pricing" at bounding box center [617, 446] width 40 height 40
radio input "true"
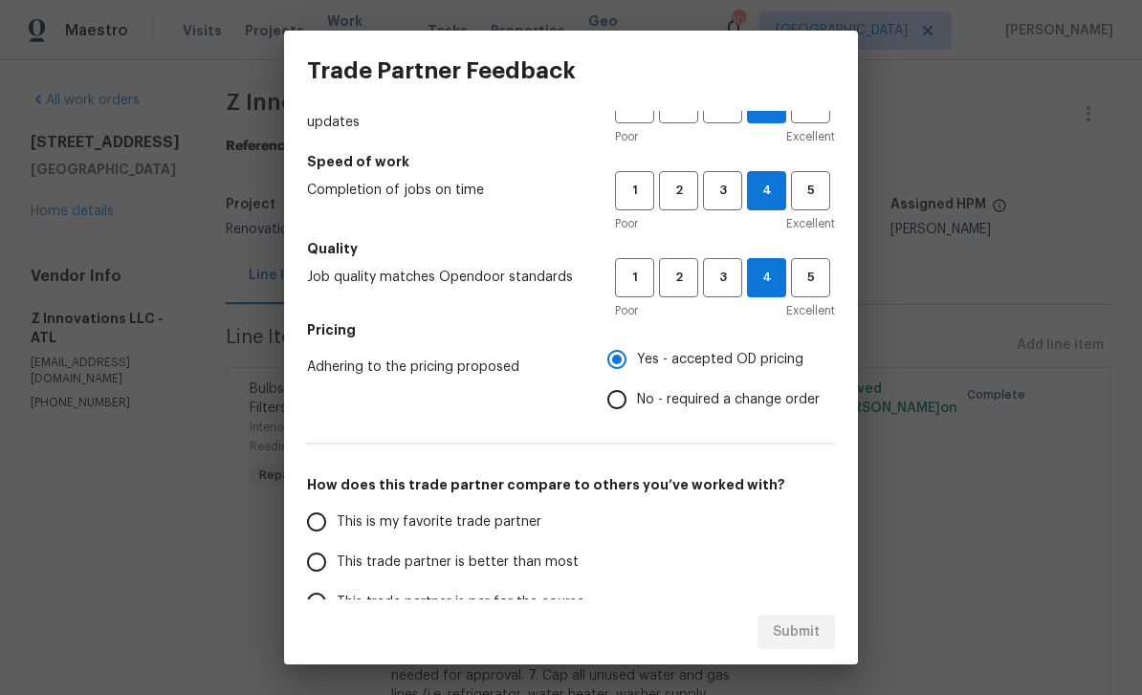
click at [318, 524] on input "This is my favorite trade partner" at bounding box center [316, 522] width 40 height 40
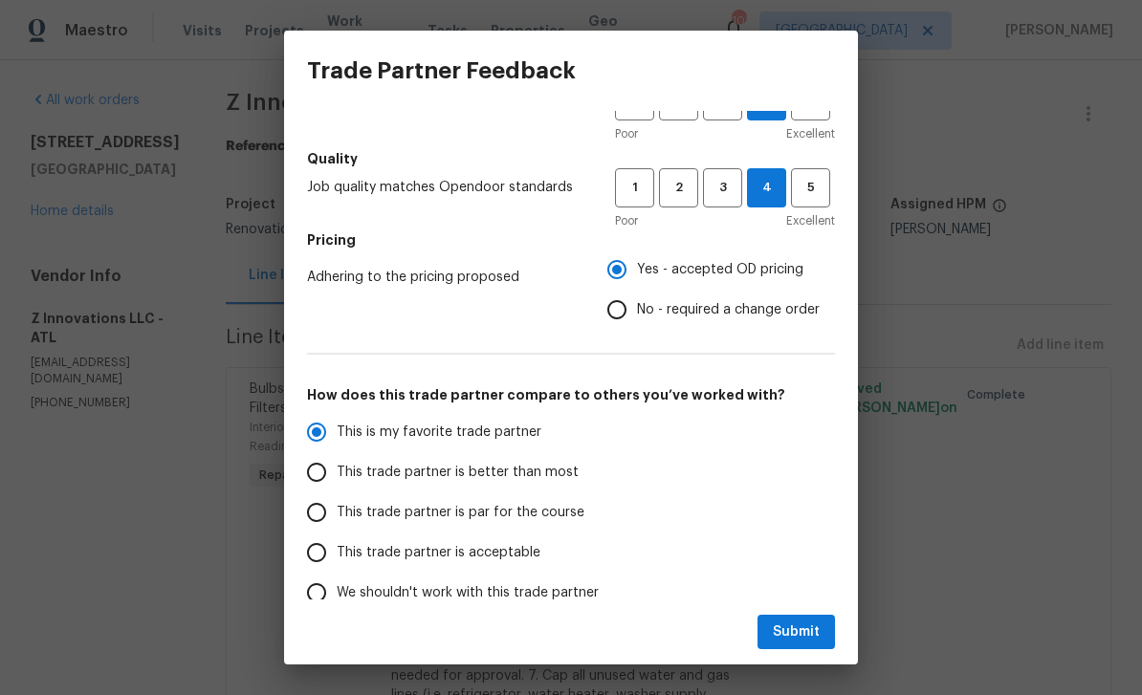
scroll to position [178, 0]
click at [808, 626] on span "Submit" at bounding box center [796, 633] width 47 height 24
radio input "true"
radio input "false"
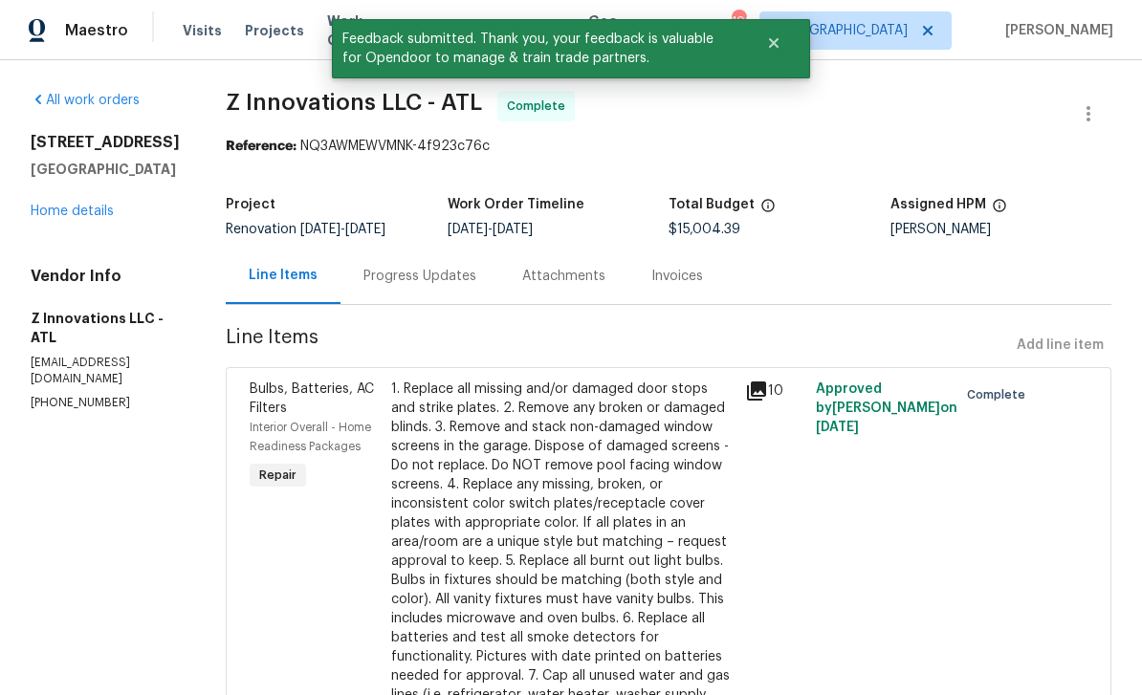
click at [67, 209] on link "Home details" at bounding box center [72, 211] width 83 height 13
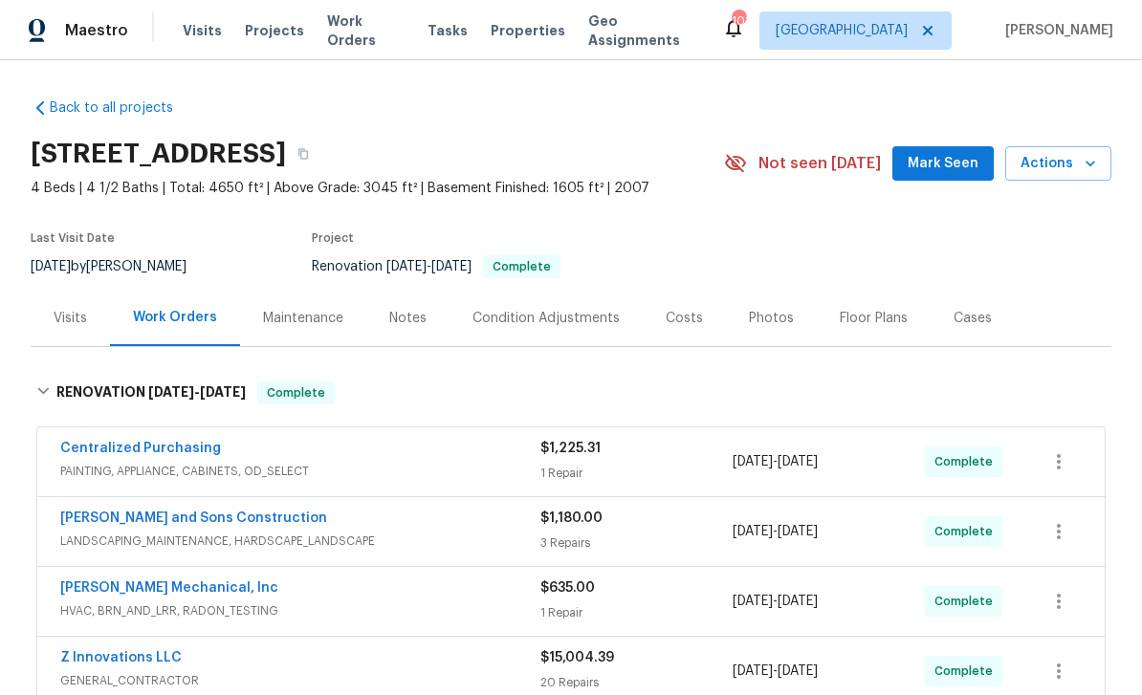
click at [765, 318] on div "Photos" at bounding box center [771, 318] width 45 height 19
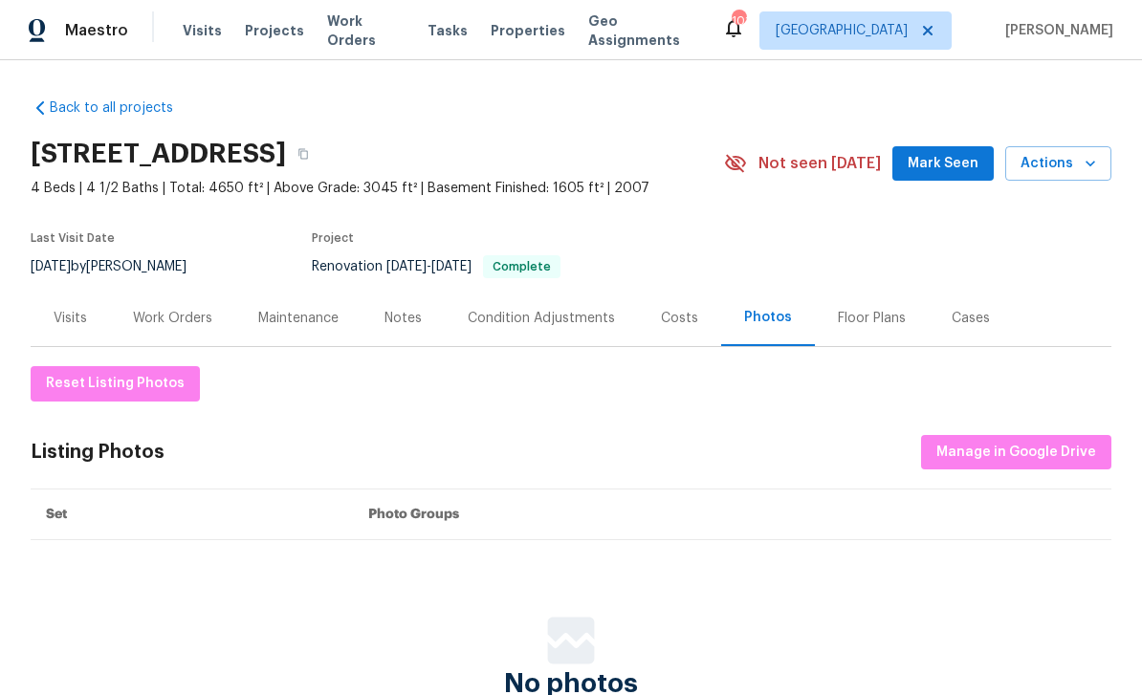
click at [579, 320] on div "Condition Adjustments" at bounding box center [541, 318] width 147 height 19
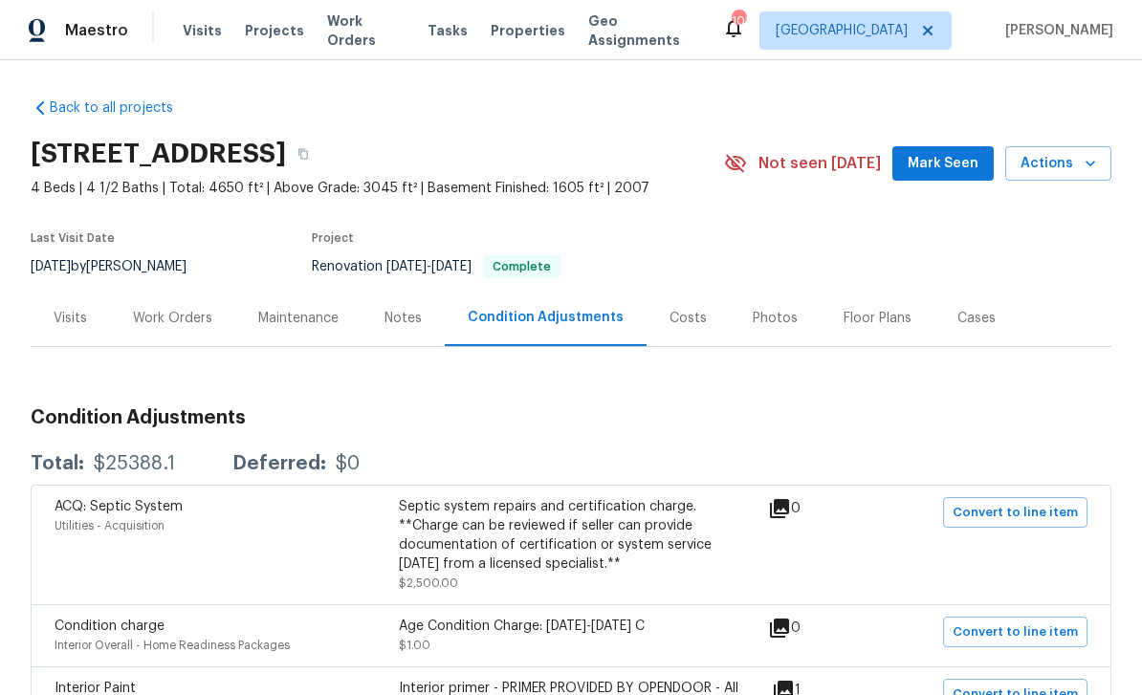
click at [683, 317] on div "Costs" at bounding box center [687, 318] width 37 height 19
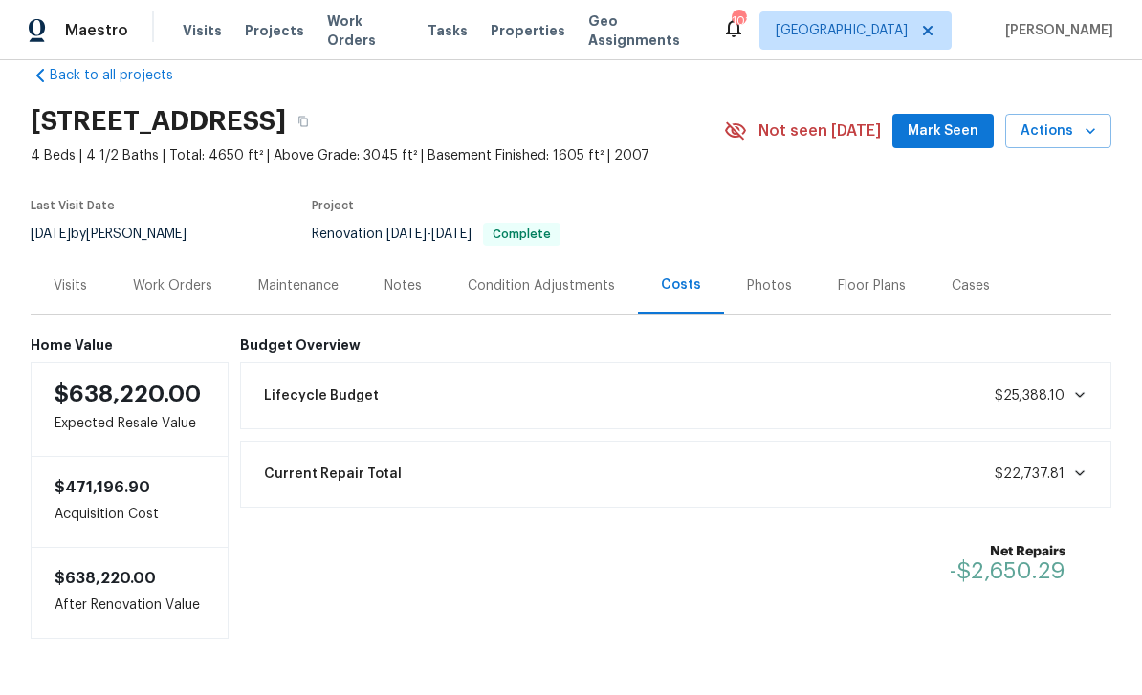
scroll to position [32, 0]
click at [944, 138] on span "Mark Seen" at bounding box center [943, 132] width 71 height 24
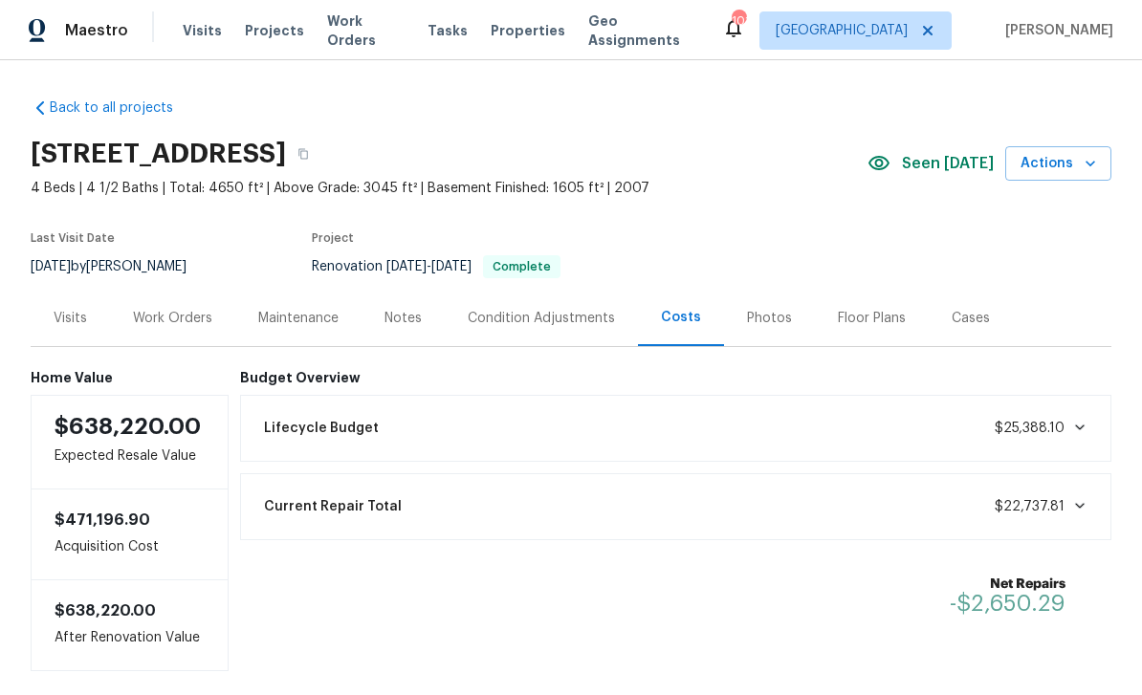
scroll to position [0, 0]
click at [308, 151] on icon "button" at bounding box center [303, 154] width 10 height 11
click at [309, 149] on icon "button" at bounding box center [302, 153] width 11 height 11
